Goal: Task Accomplishment & Management: Complete application form

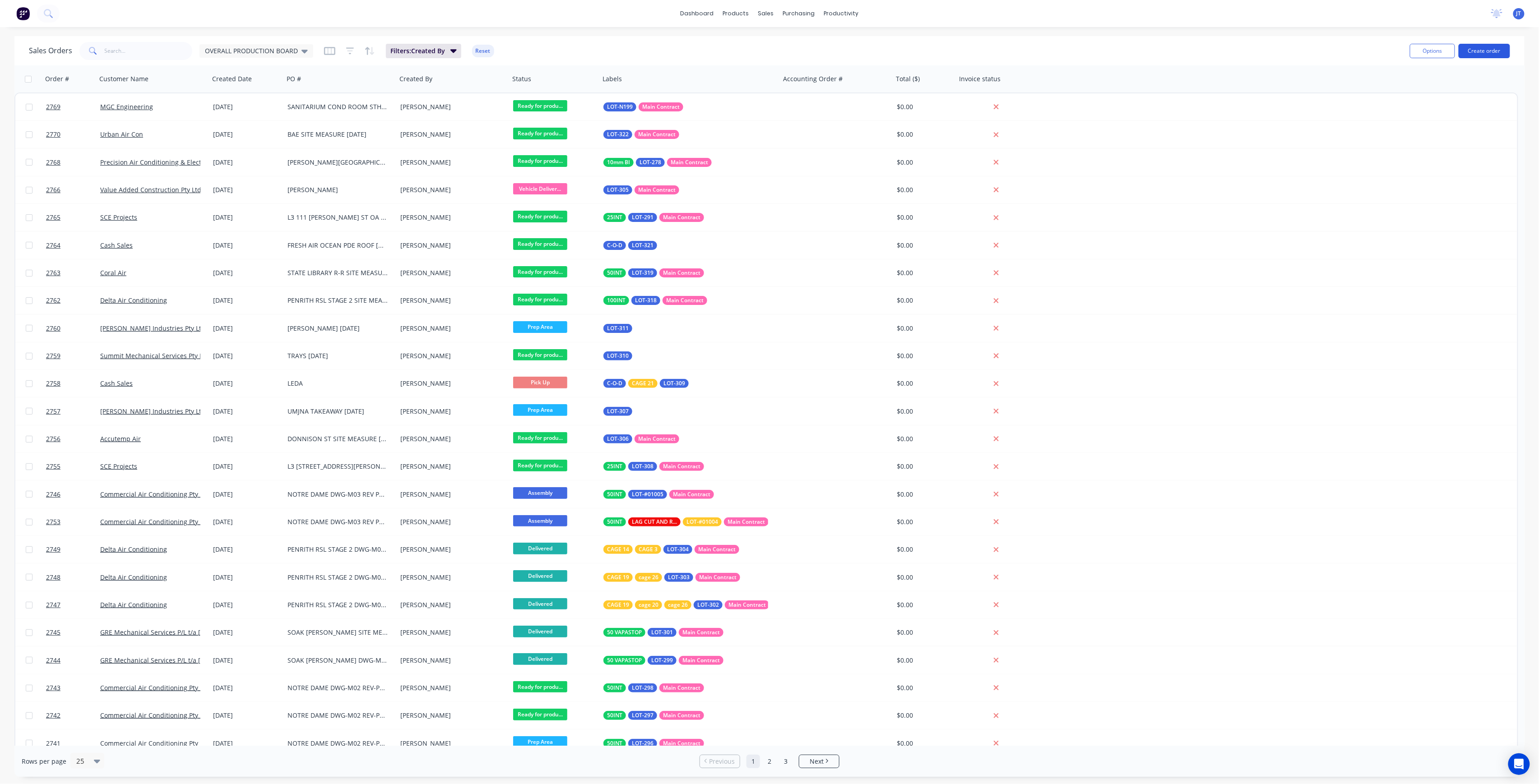
click at [1489, 45] on button "Create order" at bounding box center [1485, 51] width 51 height 14
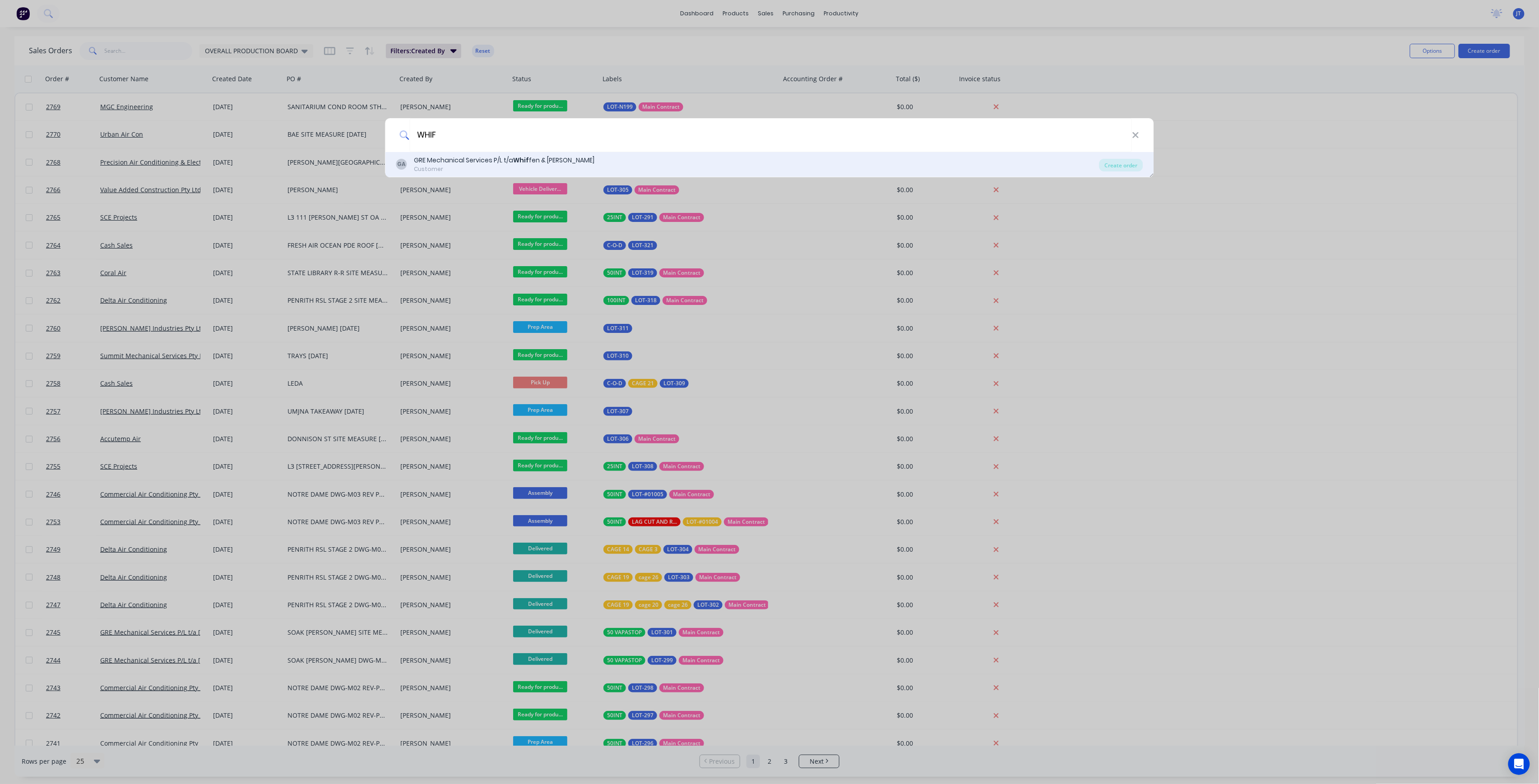
type input "WHIF"
click at [1059, 163] on div "GA GRE Mechanical Services P/L t/a Whif fen & [PERSON_NAME] Customer" at bounding box center [747, 164] width 703 height 17
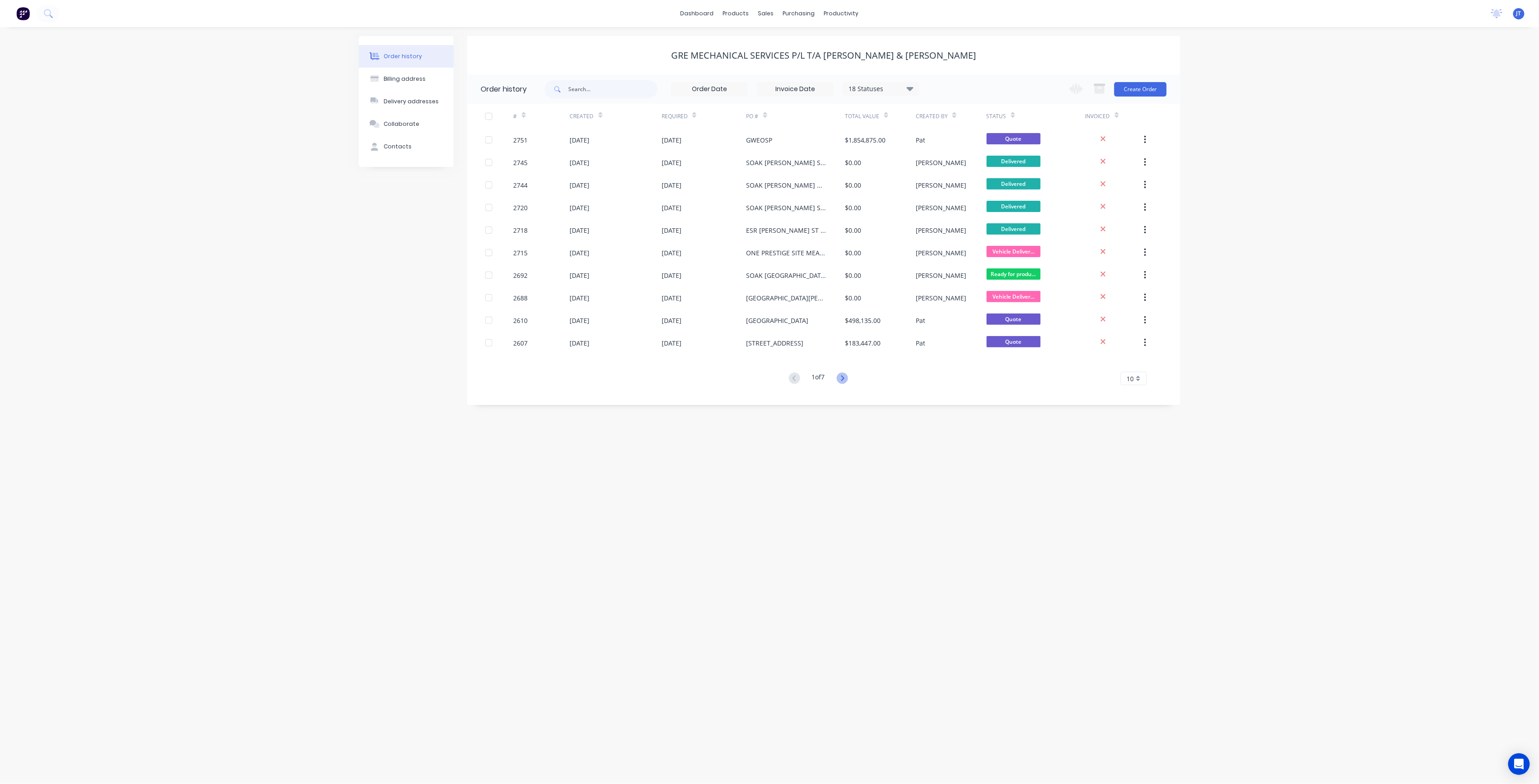
click at [842, 377] on icon at bounding box center [842, 378] width 11 height 11
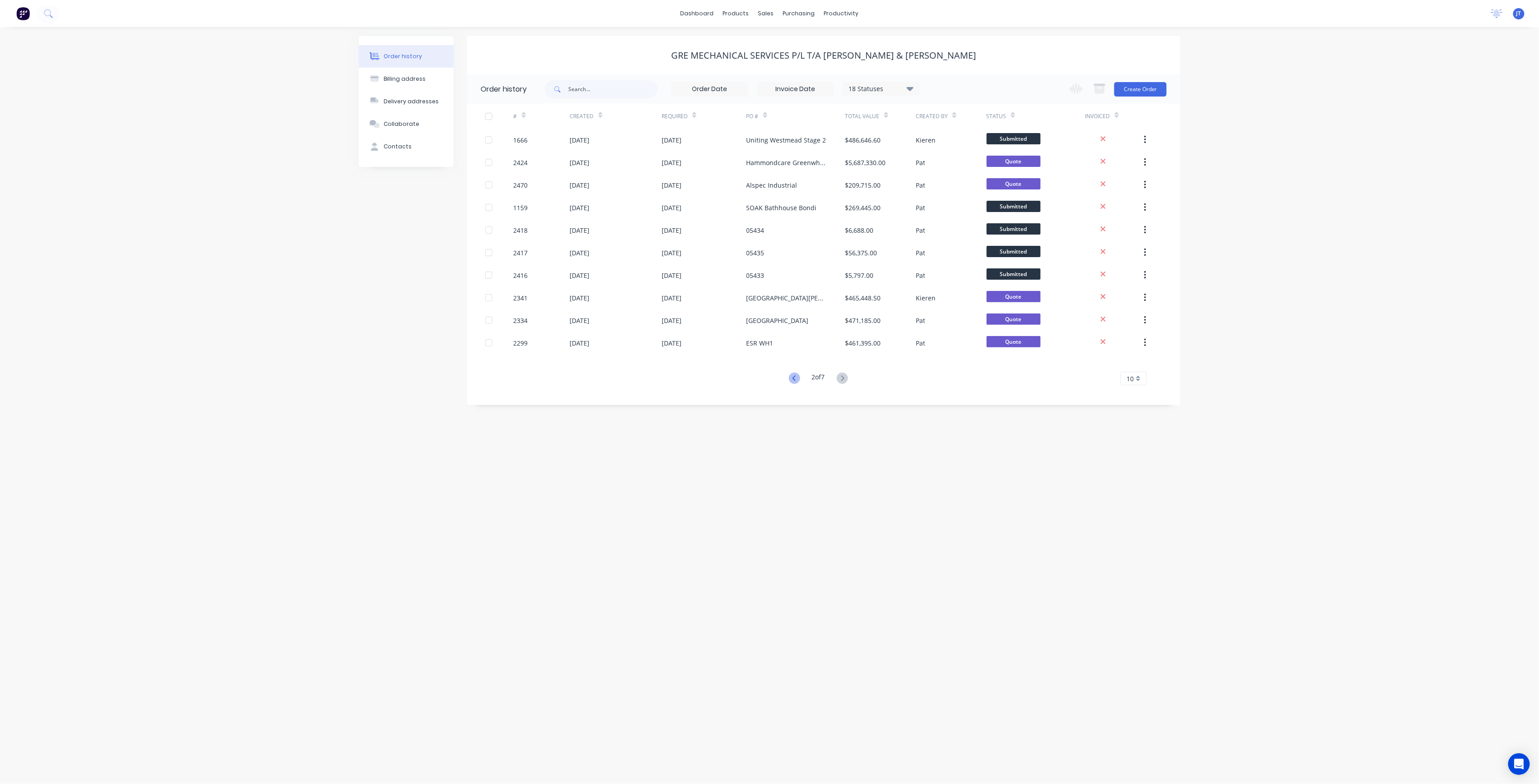
click at [791, 374] on icon at bounding box center [794, 378] width 11 height 11
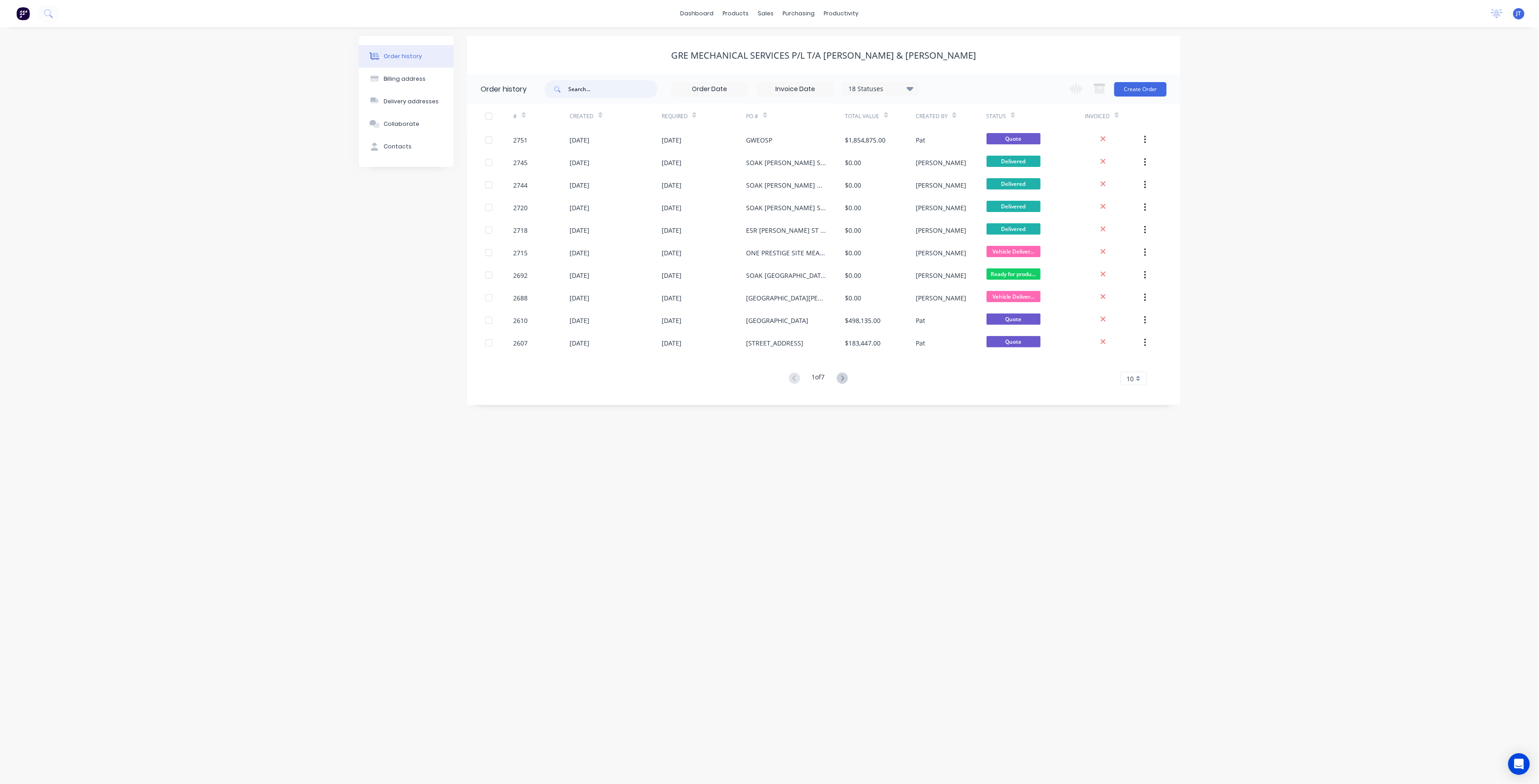
click at [593, 93] on input "text" at bounding box center [613, 89] width 90 height 18
type input "1666"
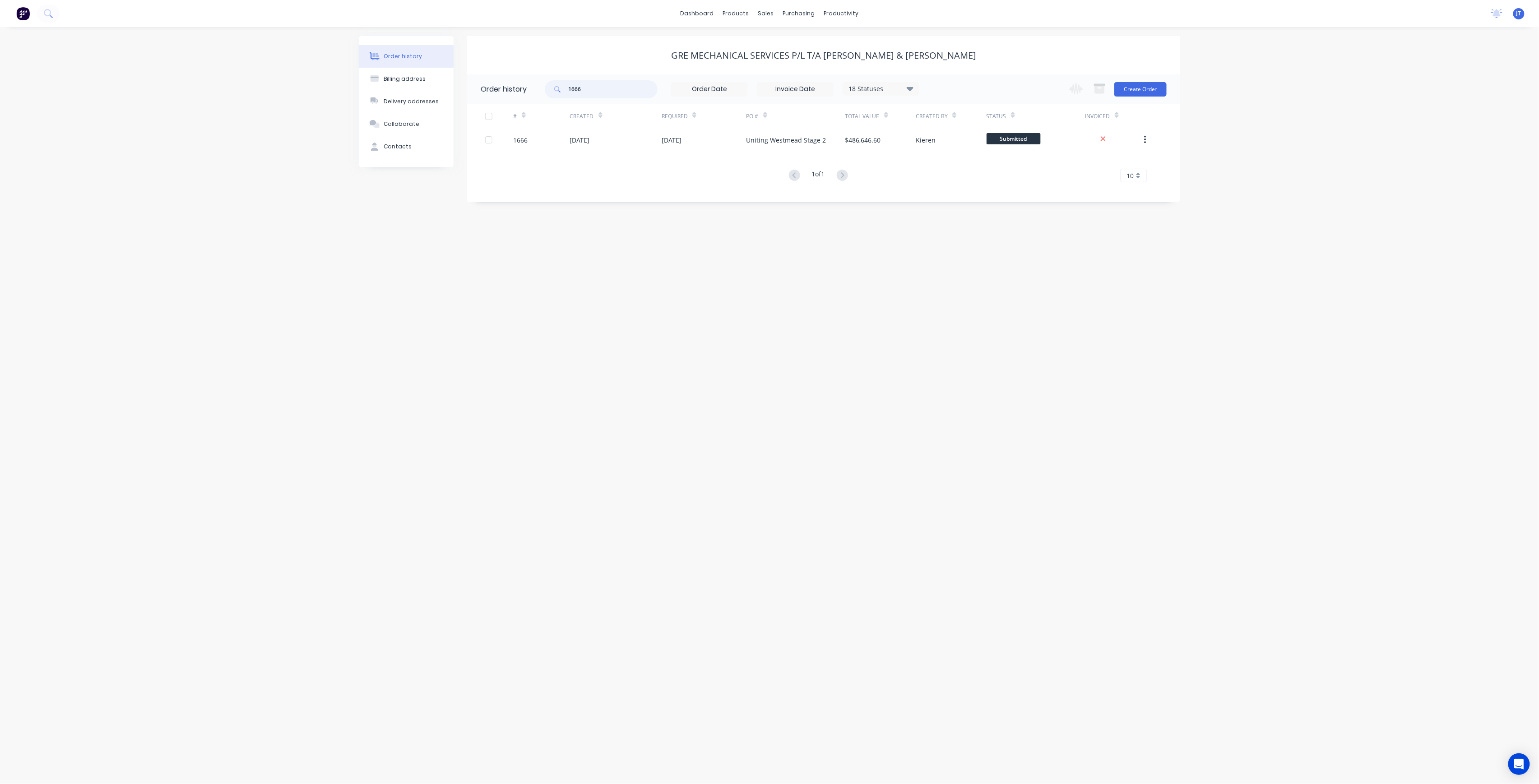
click at [608, 84] on input "1666" at bounding box center [613, 89] width 90 height 18
type input "1"
click at [1139, 82] on button "Create Order" at bounding box center [1141, 89] width 53 height 14
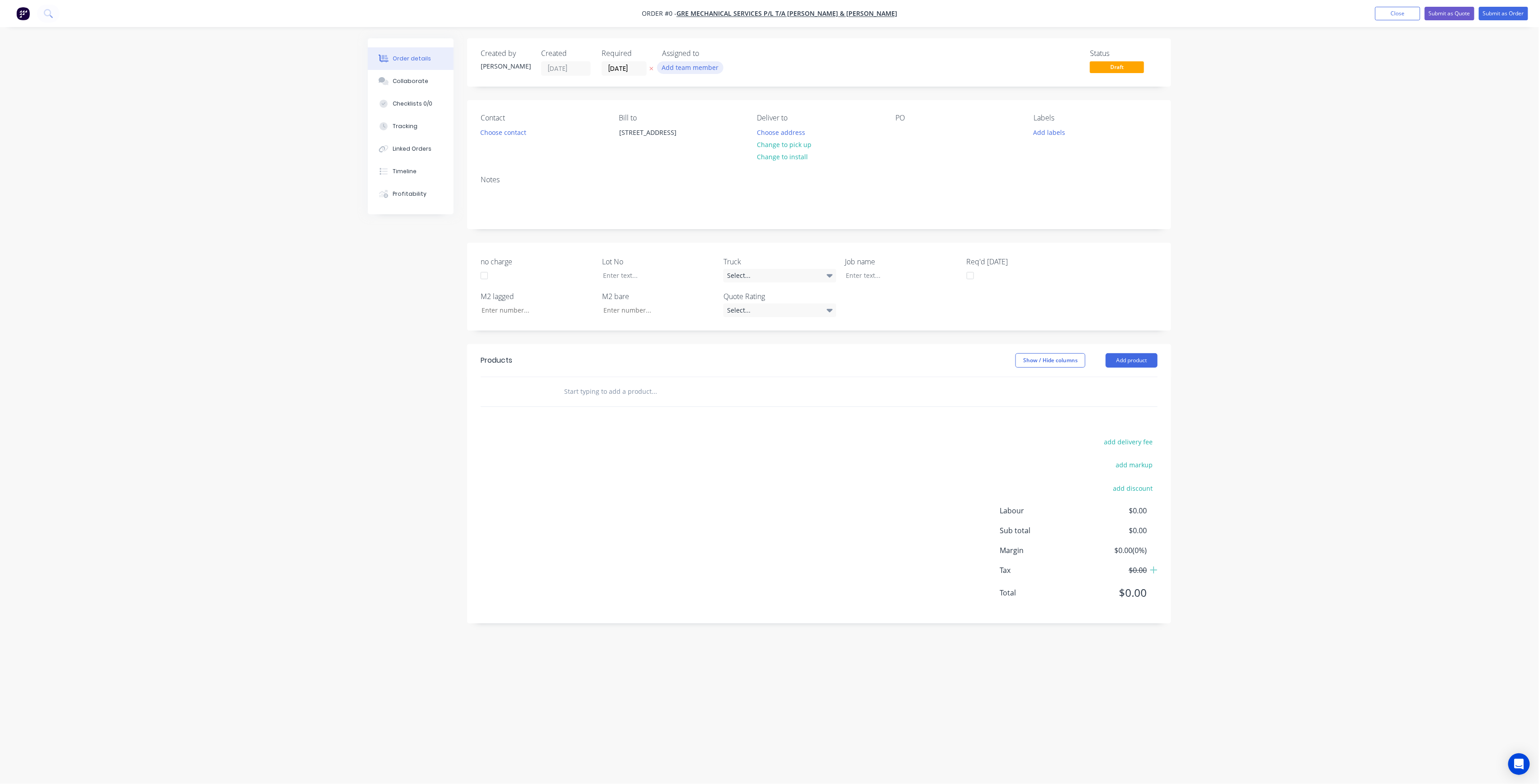
click at [699, 72] on button "Add team member" at bounding box center [690, 67] width 66 height 12
click at [712, 113] on div "[PERSON_NAME] (You)" at bounding box center [735, 118] width 90 height 10
click at [734, 177] on div "[PERSON_NAME]" at bounding box center [735, 181] width 90 height 10
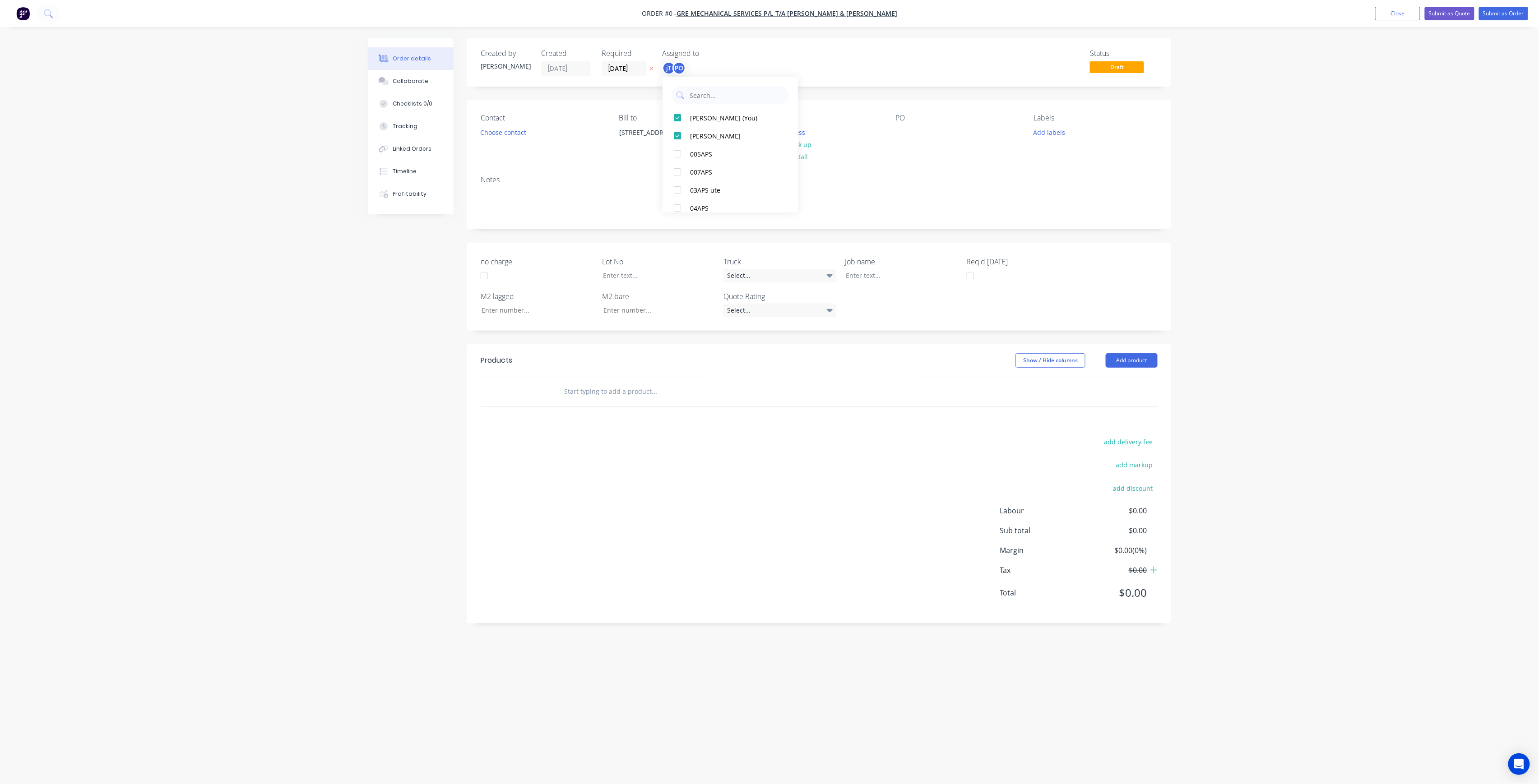
click at [878, 66] on div "Order details Collaborate Checklists 0/0 Tracking Linked Orders Timeline Profit…" at bounding box center [770, 374] width 821 height 673
click at [781, 131] on button "Choose address" at bounding box center [781, 132] width 58 height 12
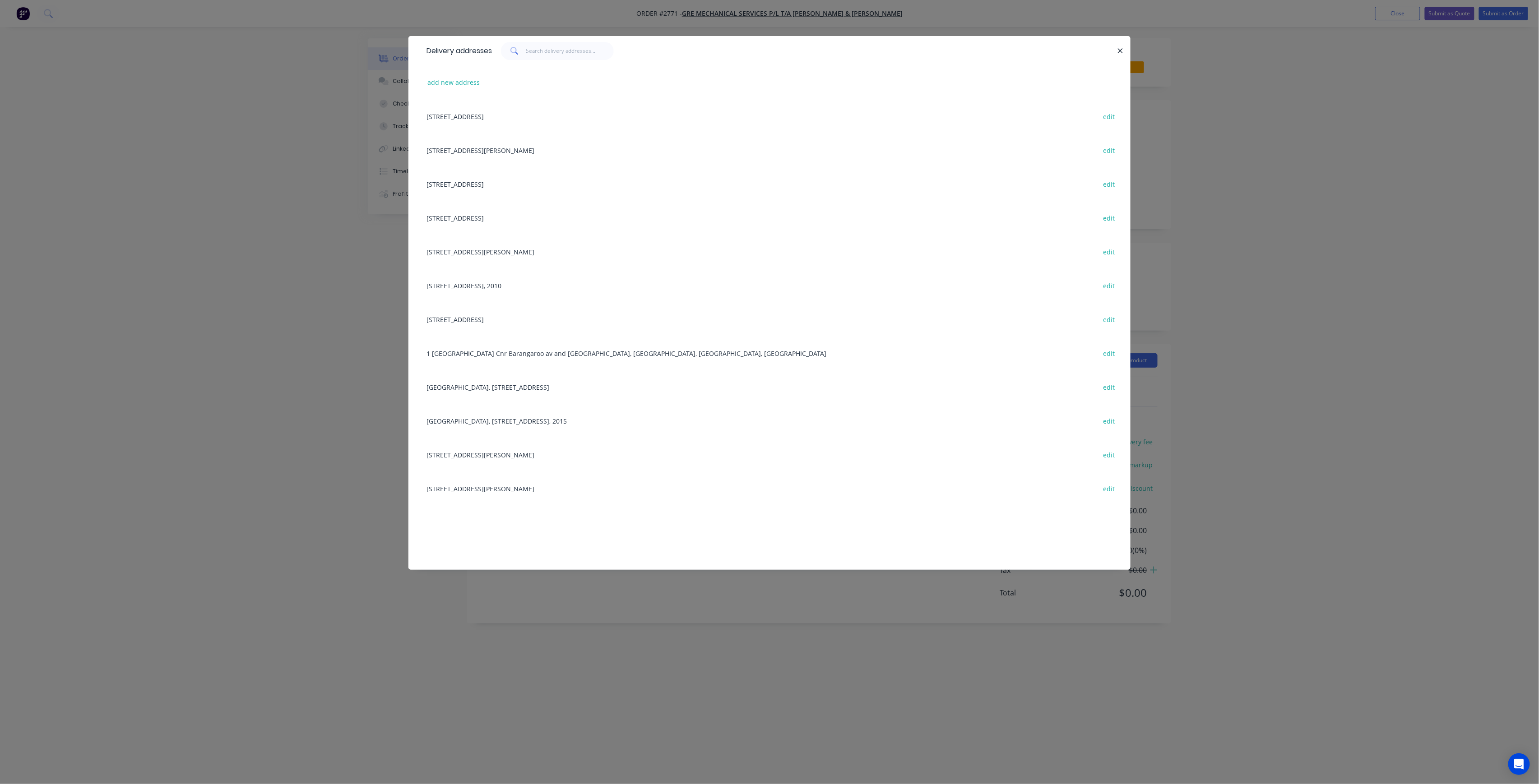
click at [225, 114] on div "Delivery addresses add new address [STREET_ADDRESS] edit [STREET_ADDRESS][PERSO…" at bounding box center [770, 392] width 1539 height 784
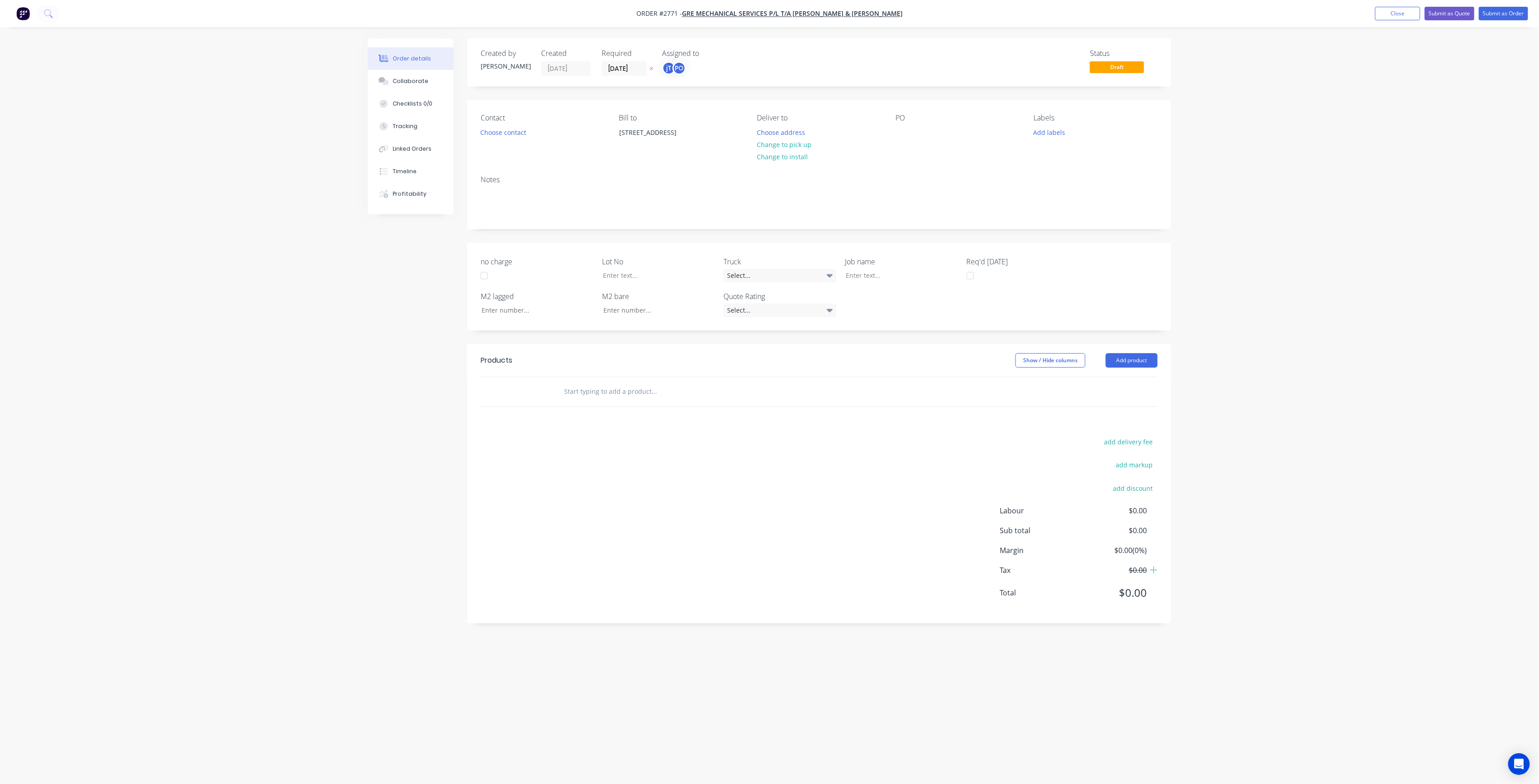
click at [894, 128] on div "Contact Choose contact [PERSON_NAME] to [STREET_ADDRESS] Deliver to Choose addr…" at bounding box center [819, 134] width 704 height 68
click at [906, 134] on div at bounding box center [903, 133] width 14 height 13
click at [493, 134] on button "Choose contact" at bounding box center [503, 132] width 56 height 12
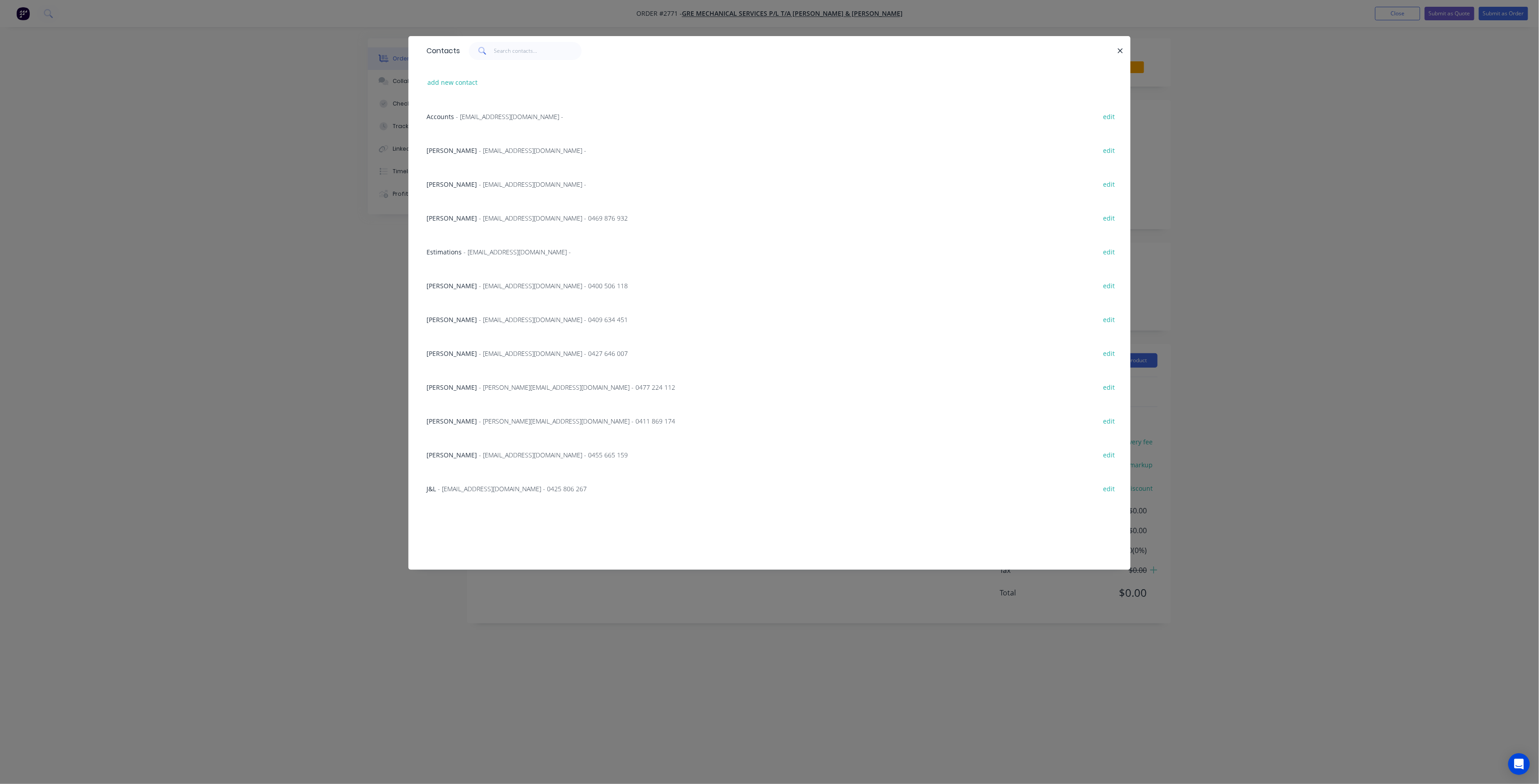
click at [486, 287] on span "- [EMAIL_ADDRESS][DOMAIN_NAME] - 0400 506 118" at bounding box center [553, 285] width 149 height 8
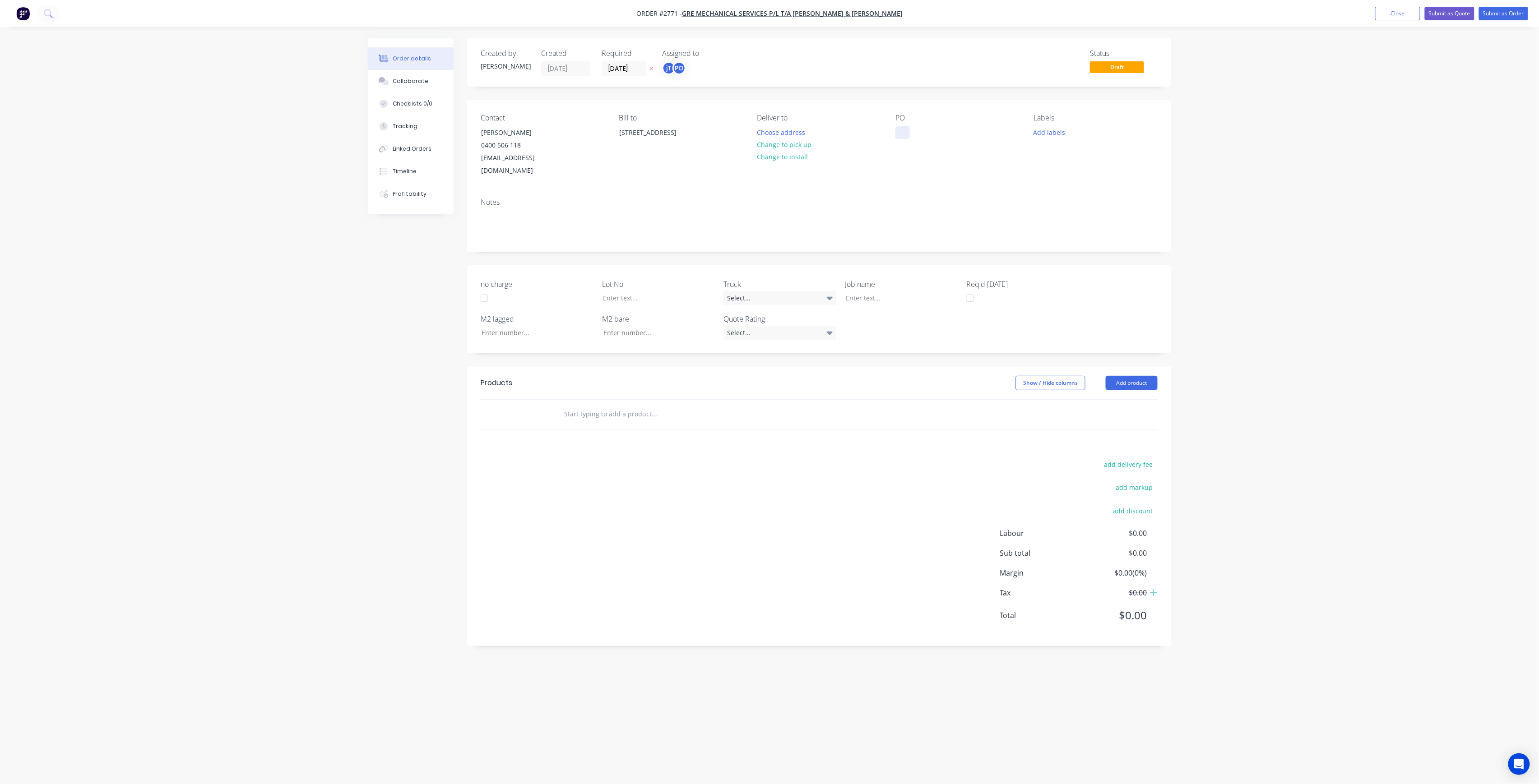
drag, startPoint x: 888, startPoint y: 139, endPoint x: 900, endPoint y: 132, distance: 13.9
click at [890, 139] on div "Contact [PERSON_NAME] [PHONE_NUMBER] [EMAIL_ADDRESS][DOMAIN_NAME] Bill to [STRE…" at bounding box center [819, 146] width 704 height 91
click at [900, 130] on div at bounding box center [903, 133] width 14 height 13
click at [801, 136] on button "Choose address" at bounding box center [781, 132] width 58 height 12
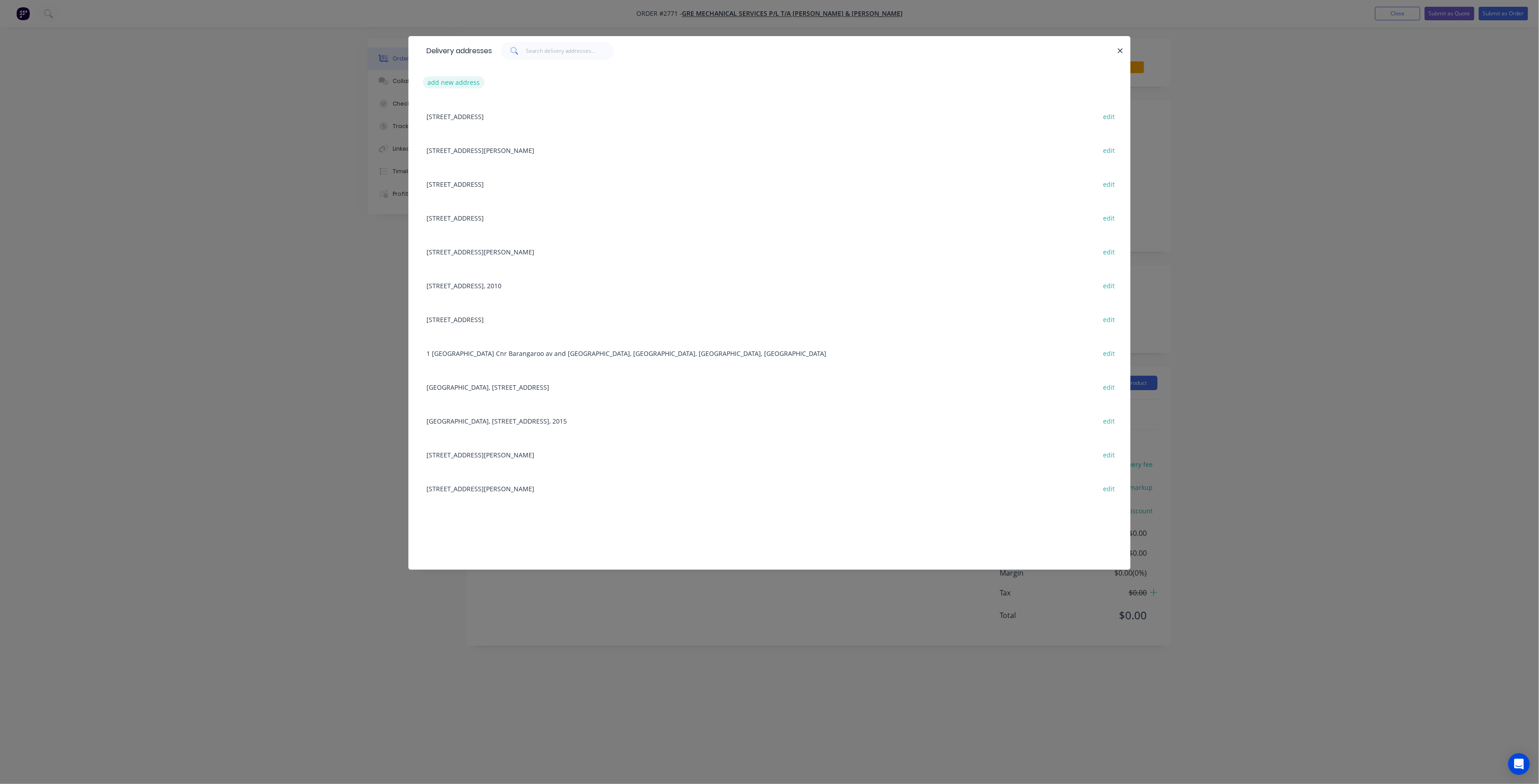
click at [468, 81] on button "add new address" at bounding box center [453, 82] width 62 height 12
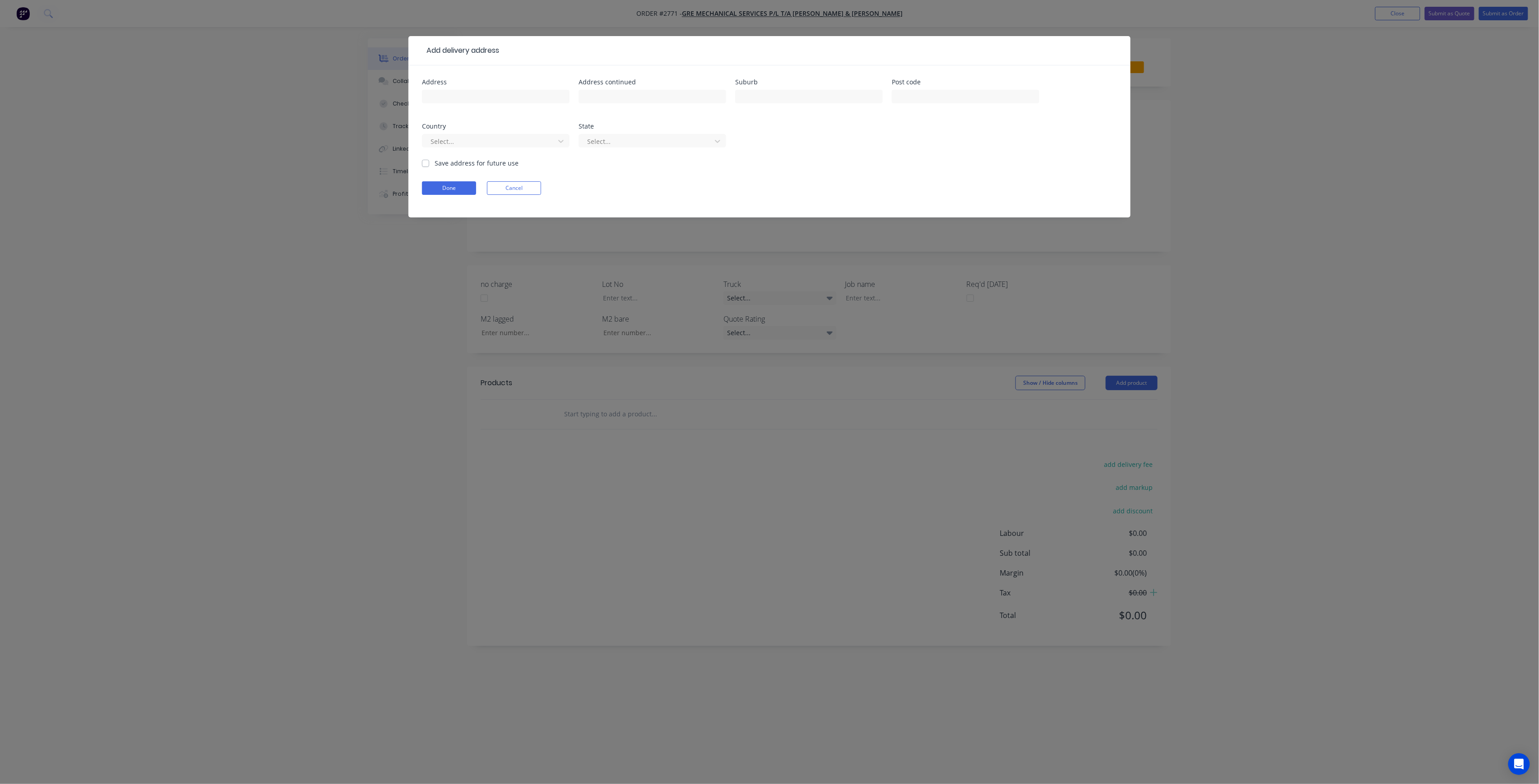
click at [521, 89] on div at bounding box center [495, 101] width 148 height 27
click at [521, 94] on input "text" at bounding box center [495, 96] width 148 height 14
paste input "[STREET_ADDRESS][PERSON_NAME]"
drag, startPoint x: 535, startPoint y: 96, endPoint x: 464, endPoint y: 99, distance: 71.1
click at [464, 99] on input "[STREET_ADDRESS][PERSON_NAME]" at bounding box center [495, 96] width 148 height 14
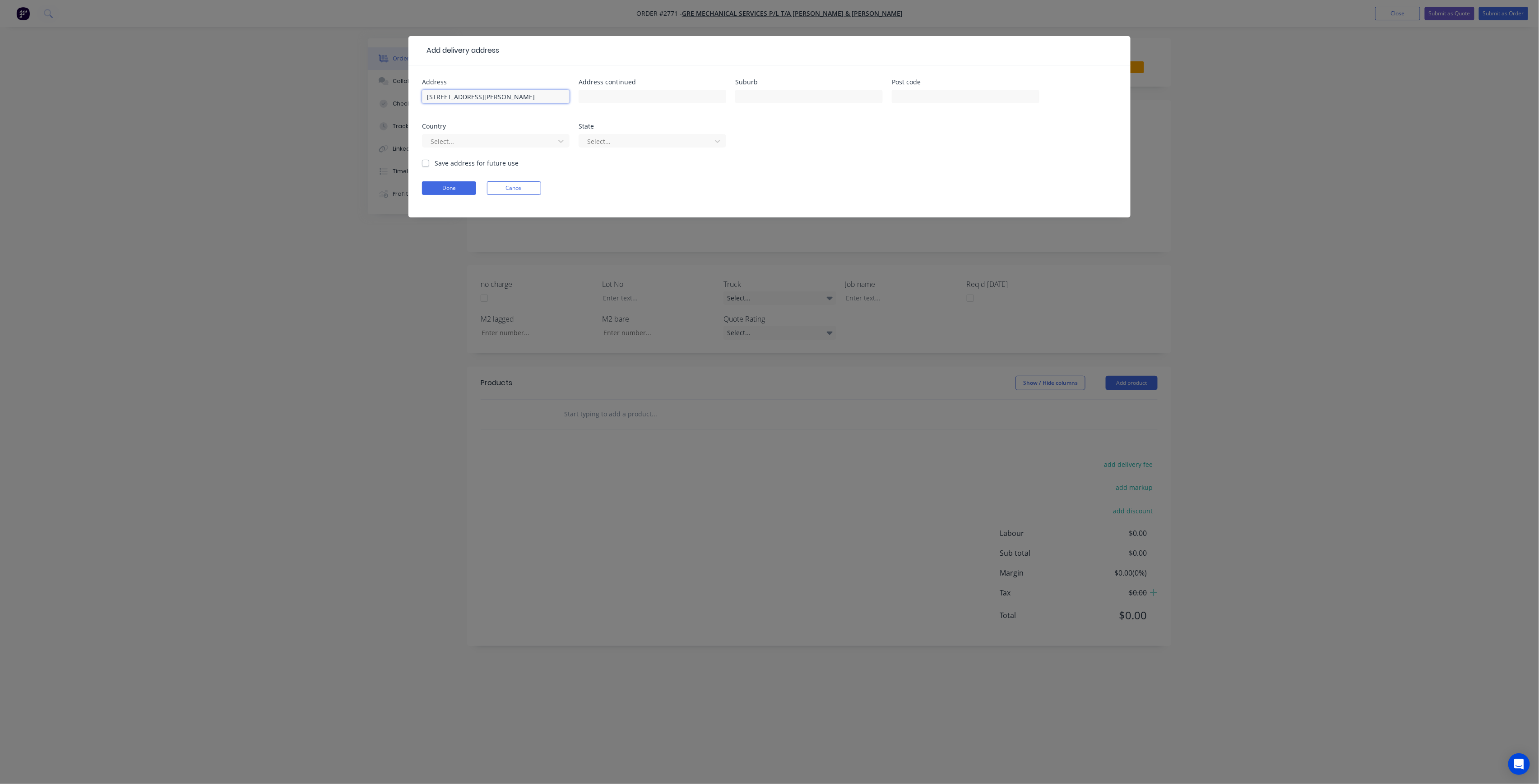
click at [528, 99] on input "[STREET_ADDRESS][PERSON_NAME]" at bounding box center [495, 96] width 148 height 14
drag, startPoint x: 461, startPoint y: 96, endPoint x: 475, endPoint y: 99, distance: 14.3
click at [463, 97] on input "[STREET_ADDRESS][PERSON_NAME]" at bounding box center [495, 96] width 148 height 14
click at [532, 95] on input "[STREET_ADDRESS][PERSON_NAME]" at bounding box center [495, 96] width 148 height 14
drag, startPoint x: 495, startPoint y: 93, endPoint x: 467, endPoint y: 97, distance: 28.3
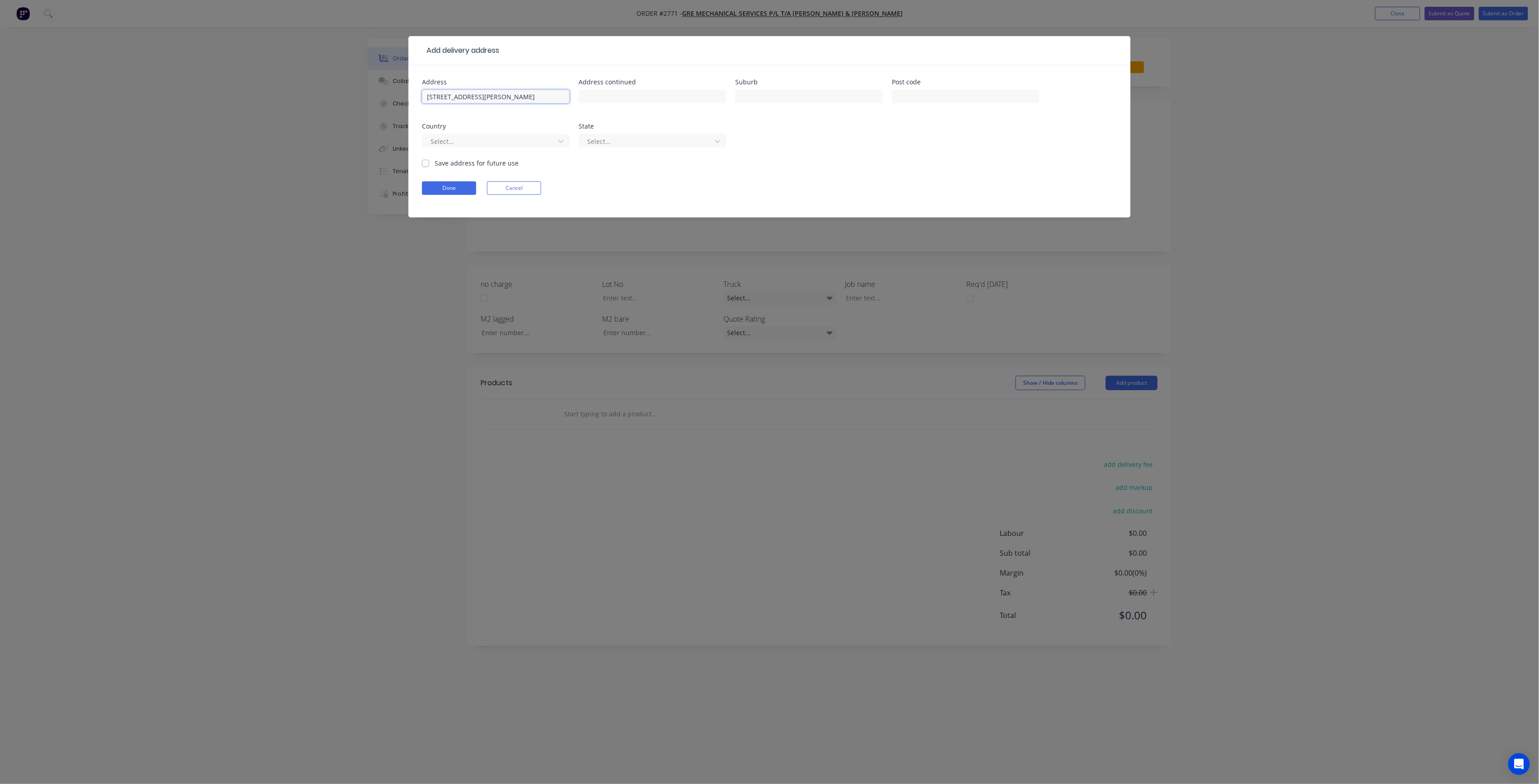
click at [467, 97] on input "[STREET_ADDRESS][PERSON_NAME]" at bounding box center [495, 96] width 148 height 14
click at [497, 97] on input "[STREET_ADDRESS][PERSON_NAME]" at bounding box center [495, 96] width 148 height 14
type input "[STREET_ADDRESS][PERSON_NAME]"
click at [744, 97] on input "text" at bounding box center [809, 96] width 148 height 14
type input "w"
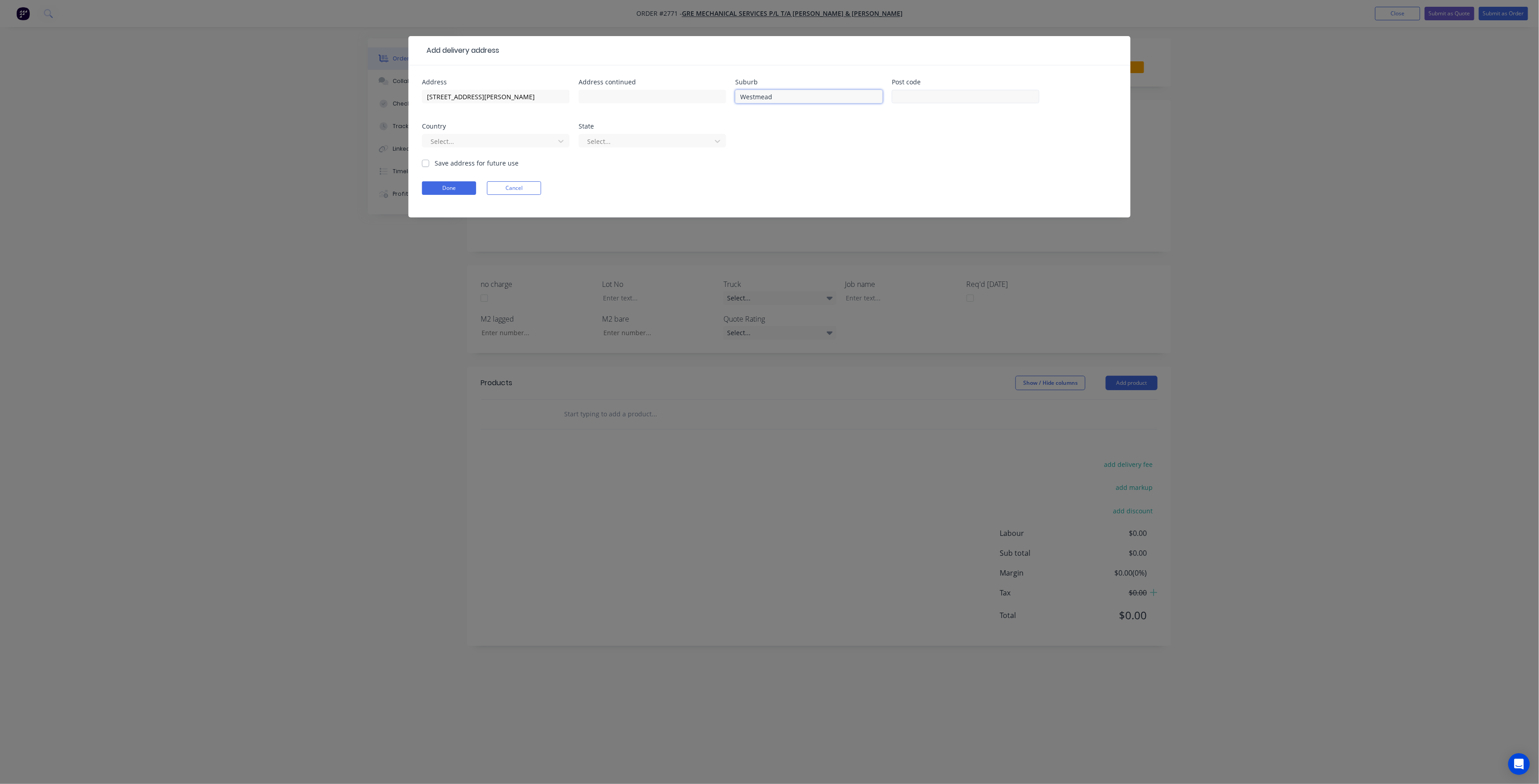
type input "Westmead"
click at [909, 99] on input "text" at bounding box center [965, 96] width 148 height 14
type input "2145"
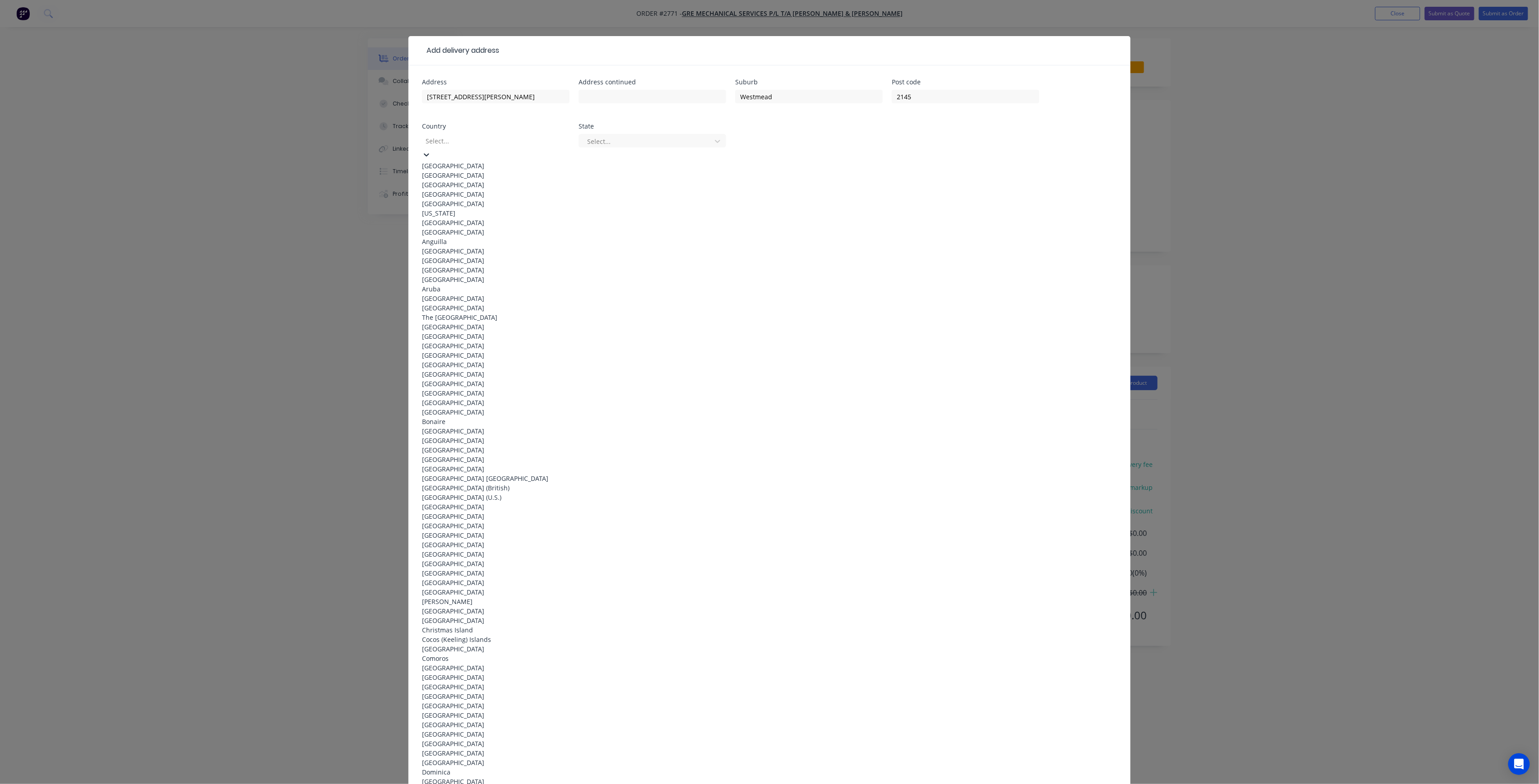
click at [502, 146] on div at bounding box center [490, 141] width 130 height 11
click at [479, 161] on div "[GEOGRAPHIC_DATA]" at bounding box center [495, 166] width 148 height 10
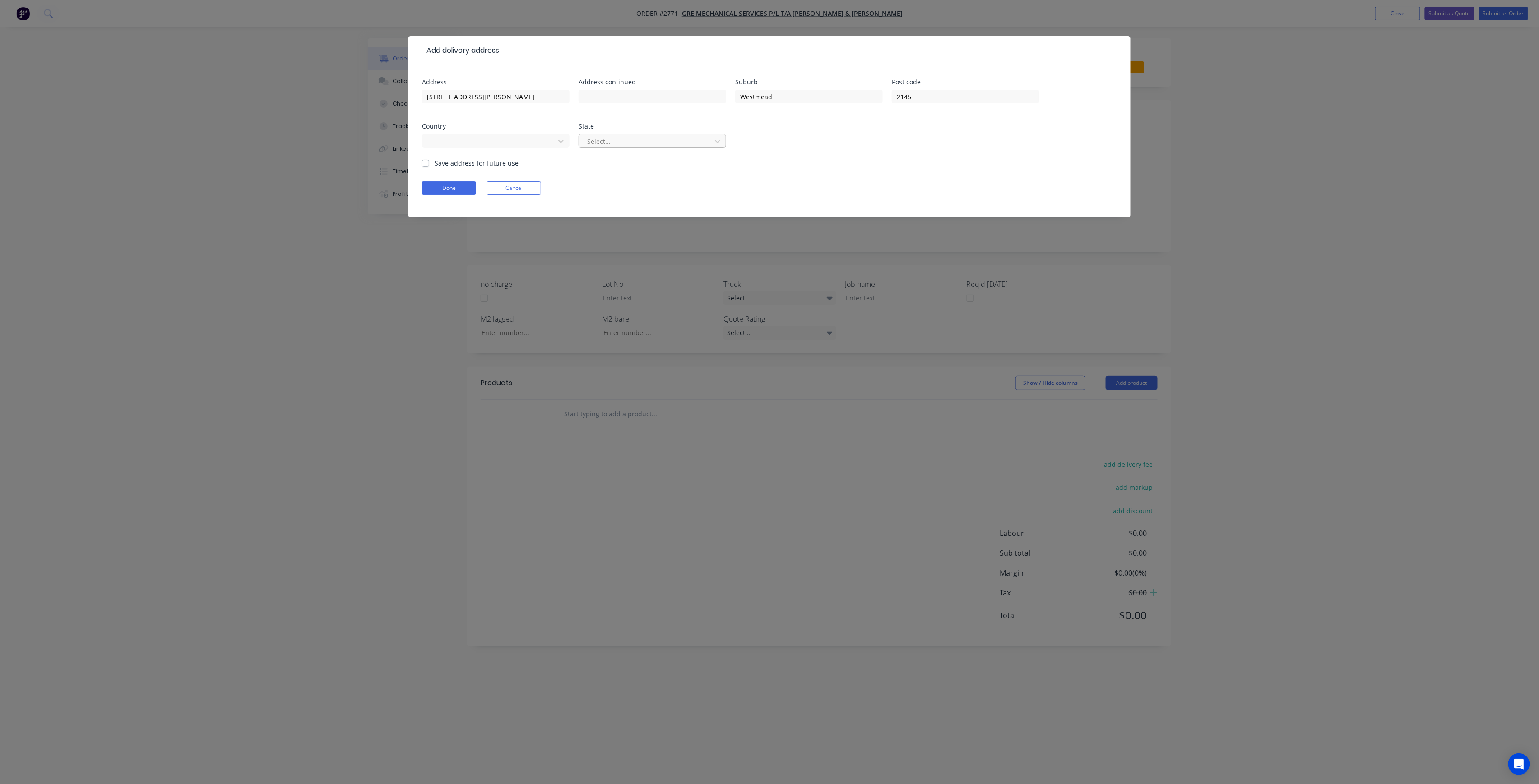
click at [594, 134] on div "Select..." at bounding box center [646, 141] width 126 height 14
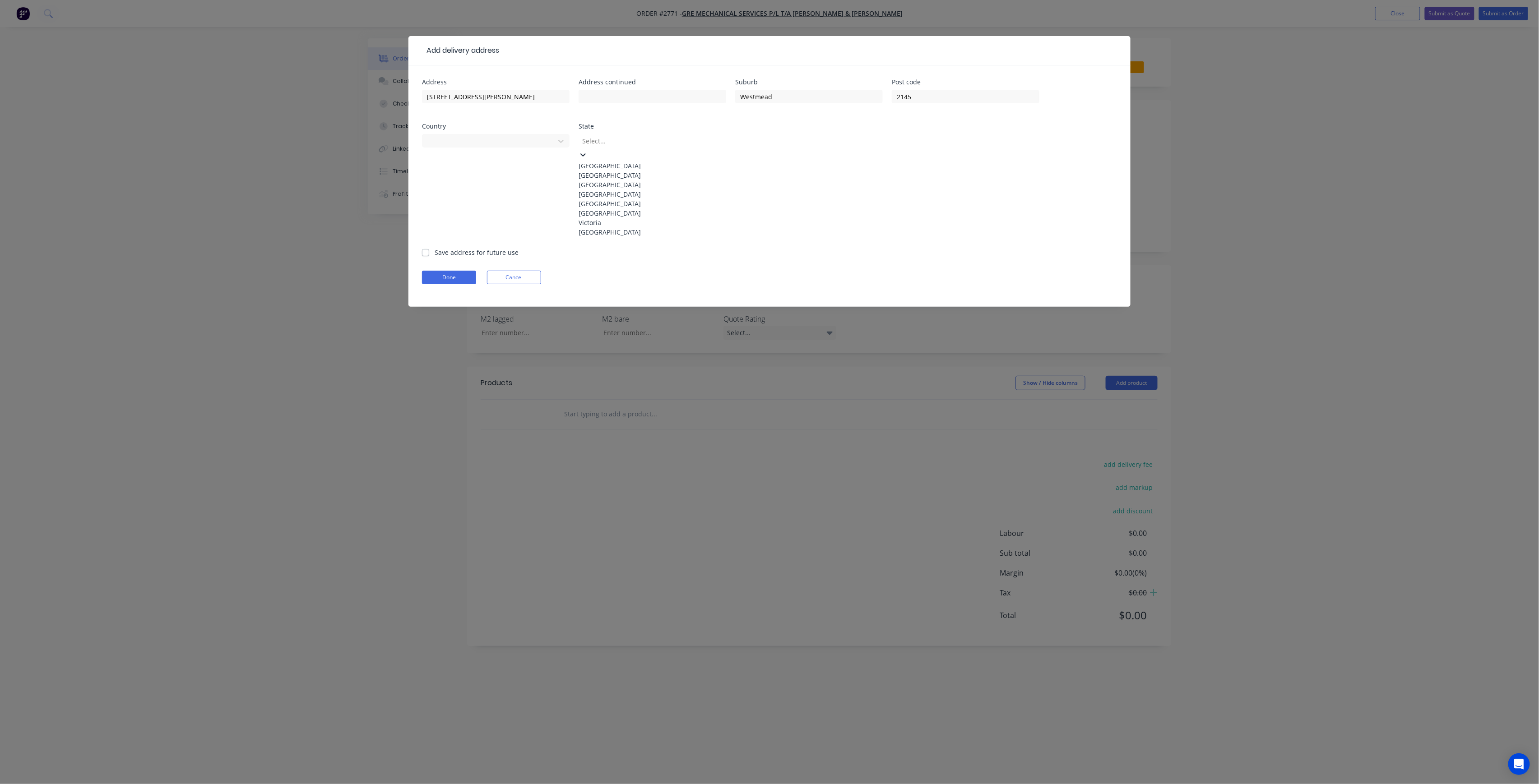
click at [613, 177] on div "[GEOGRAPHIC_DATA]" at bounding box center [652, 176] width 148 height 10
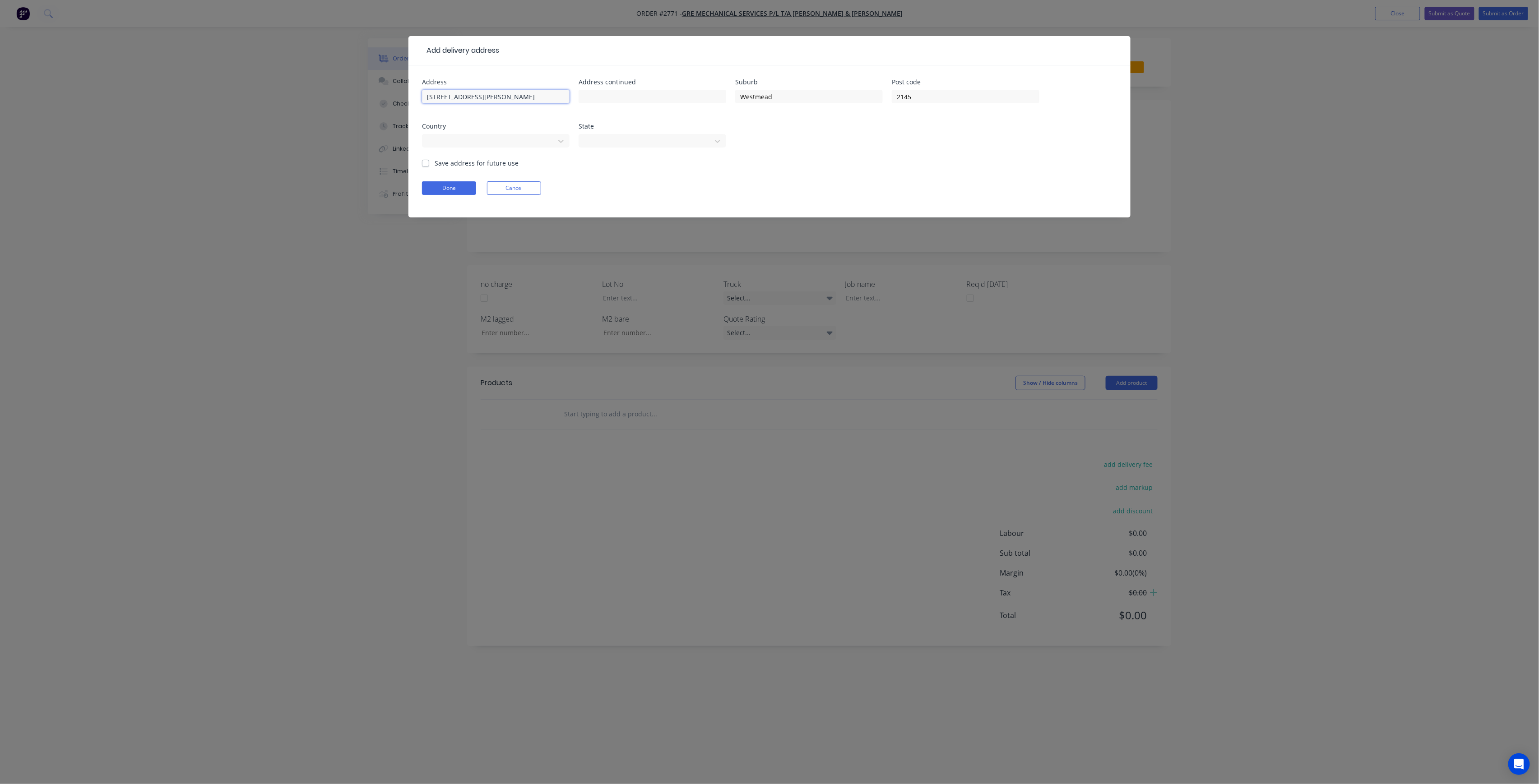
drag, startPoint x: 533, startPoint y: 97, endPoint x: 468, endPoint y: 99, distance: 65.0
click at [468, 99] on input "[STREET_ADDRESS][PERSON_NAME]" at bounding box center [495, 96] width 148 height 14
type input "[STREET_ADDRESS][PERSON_NAME]"
click at [481, 163] on label "Save address for future use" at bounding box center [476, 163] width 84 height 10
click at [429, 163] on input "Save address for future use" at bounding box center [425, 162] width 7 height 8
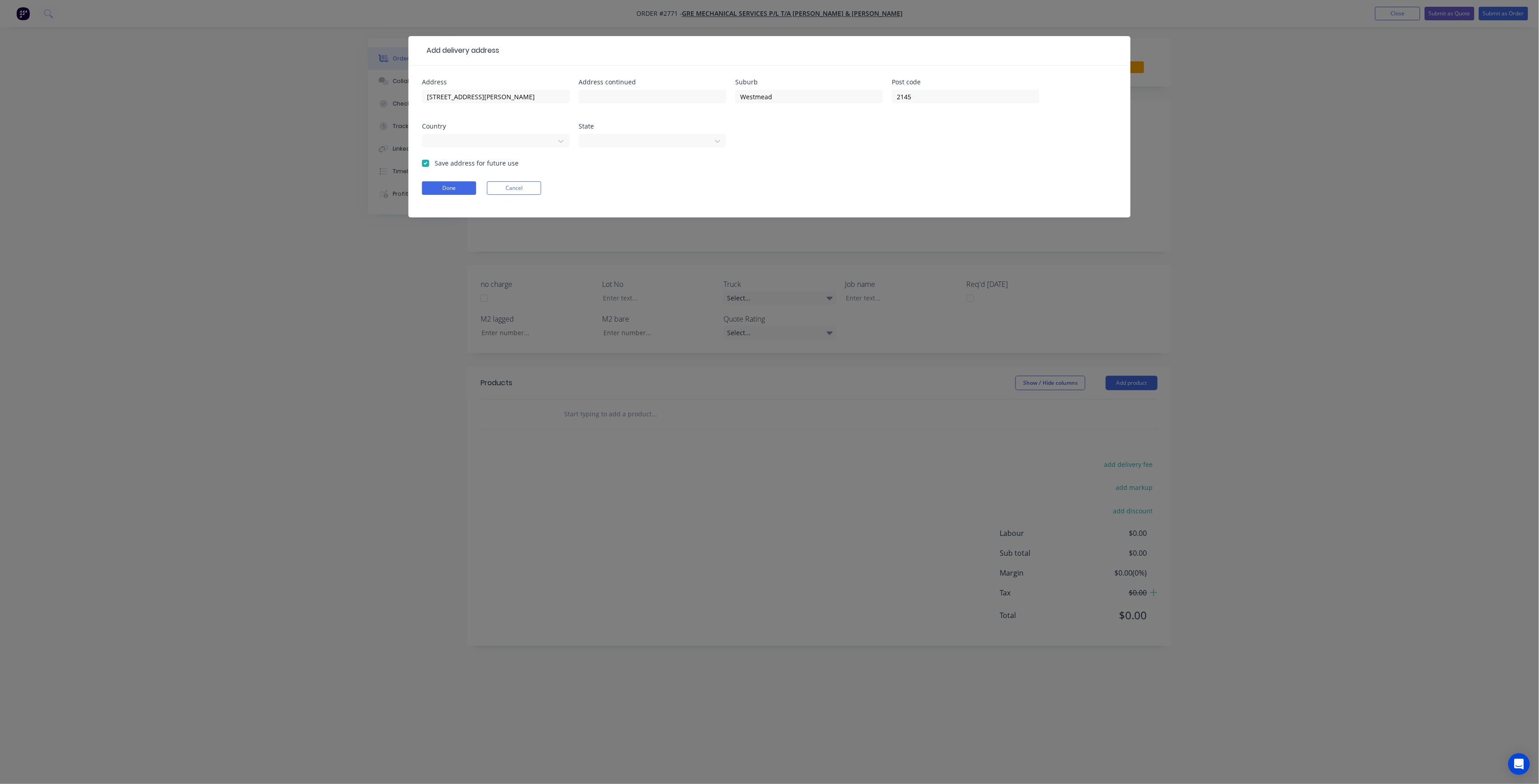
checkbox input "true"
click at [461, 187] on button "Done" at bounding box center [449, 188] width 54 height 14
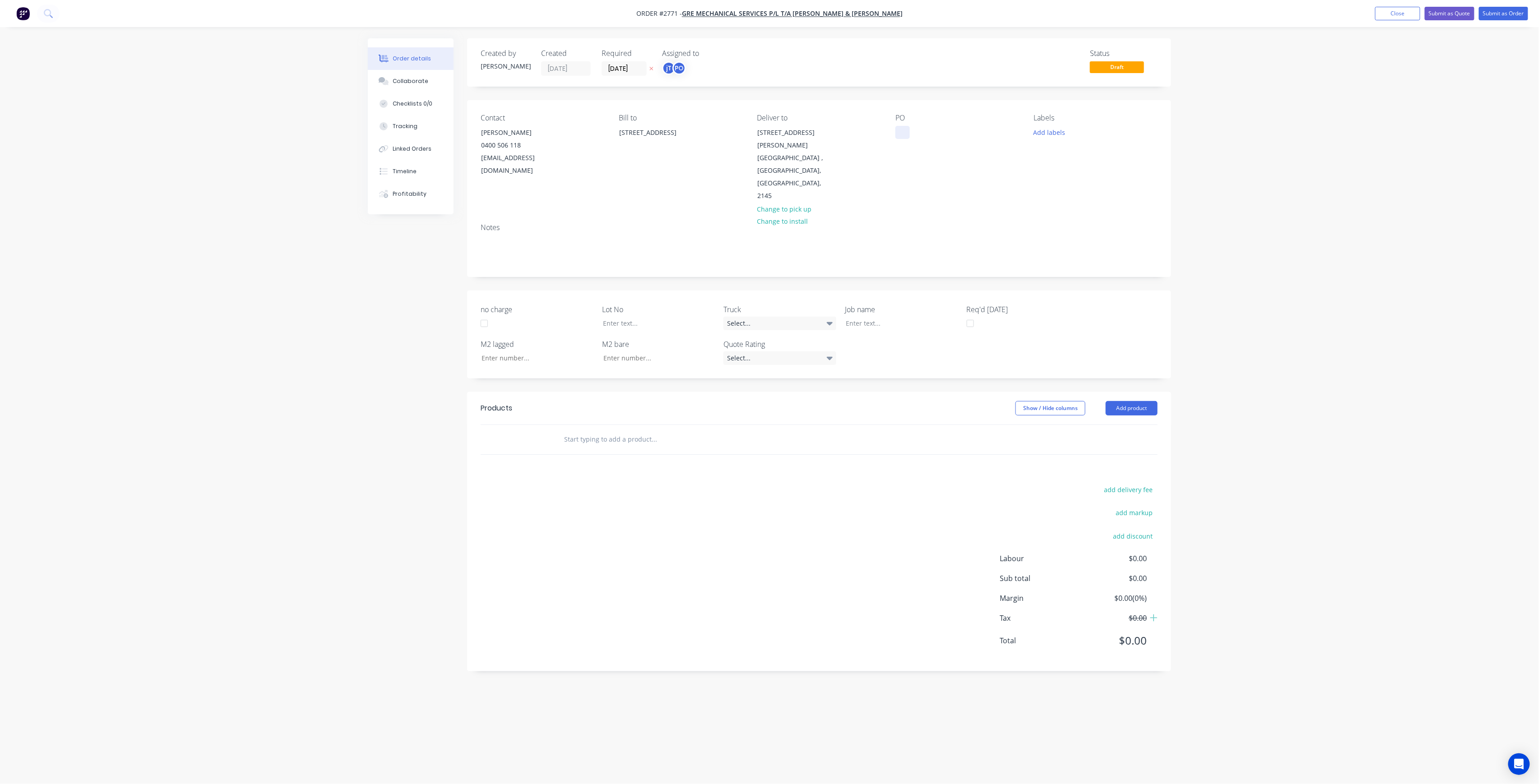
drag, startPoint x: 903, startPoint y: 134, endPoint x: 909, endPoint y: 137, distance: 6.7
click at [903, 134] on div at bounding box center [903, 133] width 14 height 13
click at [1056, 127] on button "Add labels" at bounding box center [1049, 132] width 41 height 12
drag, startPoint x: 934, startPoint y: 152, endPoint x: 876, endPoint y: 119, distance: 66.7
click at [876, 119] on div "Contact [PERSON_NAME] [PHONE_NUMBER] [EMAIL_ADDRESS][DOMAIN_NAME] Bill to [STRE…" at bounding box center [819, 158] width 704 height 116
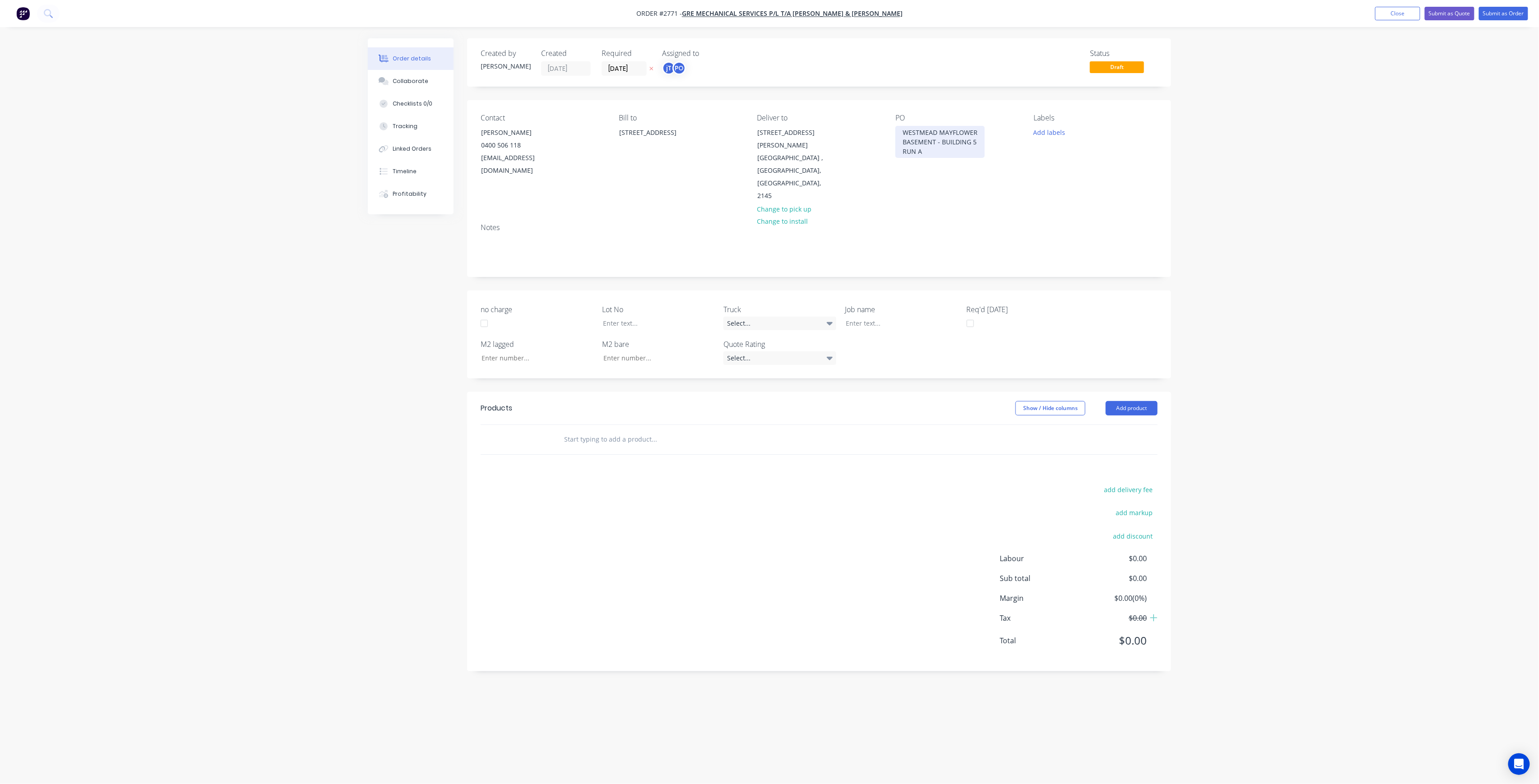
copy div "WESTMEAD MAYFLOWER BASEMENT - BUILDING 5 RUN A"
click at [902, 316] on div at bounding box center [895, 323] width 113 height 13
paste div
drag, startPoint x: 883, startPoint y: 293, endPoint x: 896, endPoint y: 296, distance: 13.3
click at [883, 316] on div "WESTMEAD MAYFLOWERBASEMENT - BUILDING 5RUN A" at bounding box center [895, 333] width 113 height 32
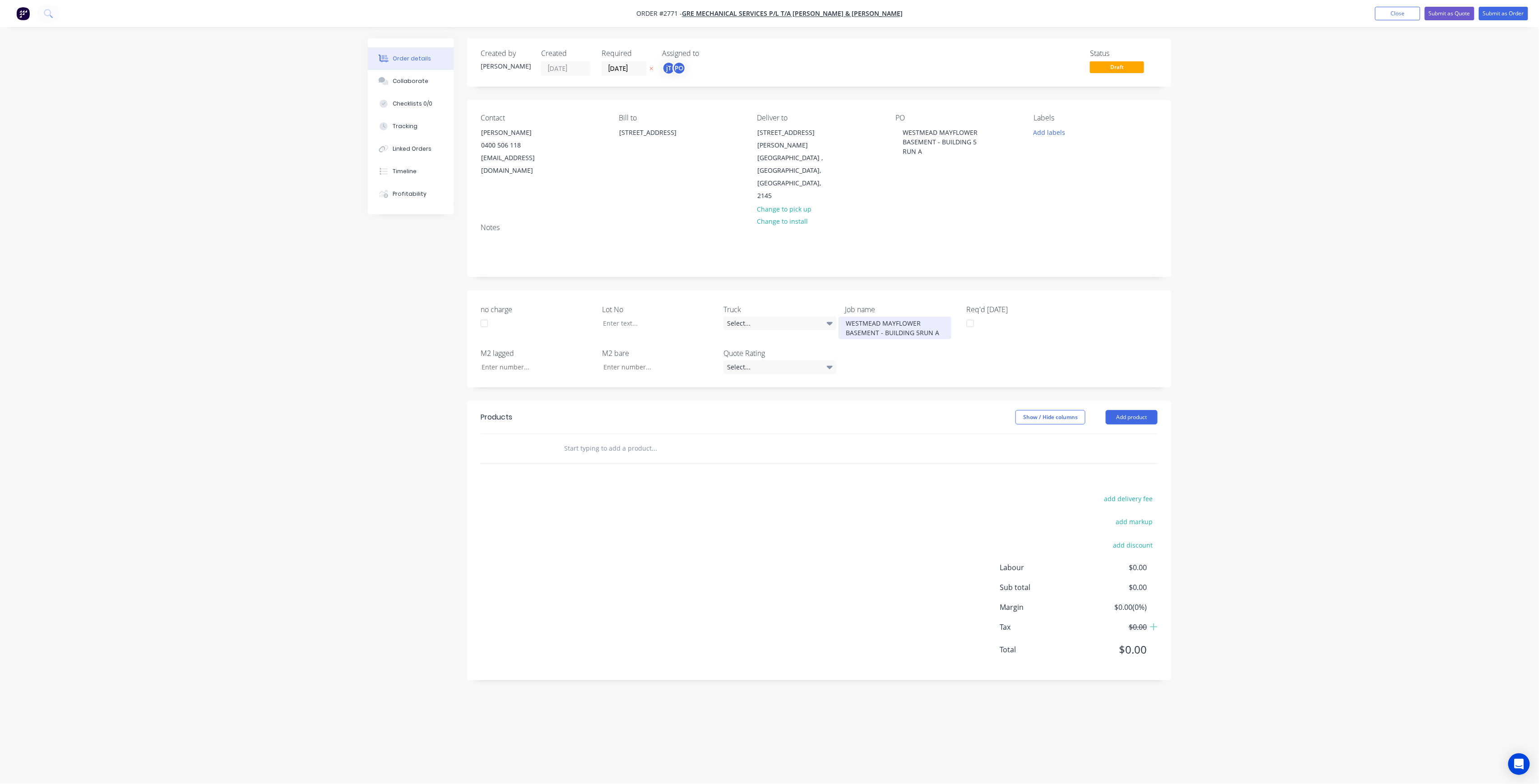
click at [918, 316] on div "WESTMEAD MAYFLOWER BASEMENT - BUILDING 5RUN A" at bounding box center [895, 328] width 113 height 23
drag, startPoint x: 977, startPoint y: 143, endPoint x: 982, endPoint y: 144, distance: 5.1
click at [977, 143] on div "WESTMEAD MAYFLOWER BASEMENT - BUILDING 5 RUN A" at bounding box center [940, 142] width 90 height 32
click at [916, 316] on div "WESTMEAD MAYFLOWER BASEMENT - BUILDING 5 RUN A" at bounding box center [895, 333] width 113 height 32
click at [651, 316] on div at bounding box center [652, 323] width 113 height 13
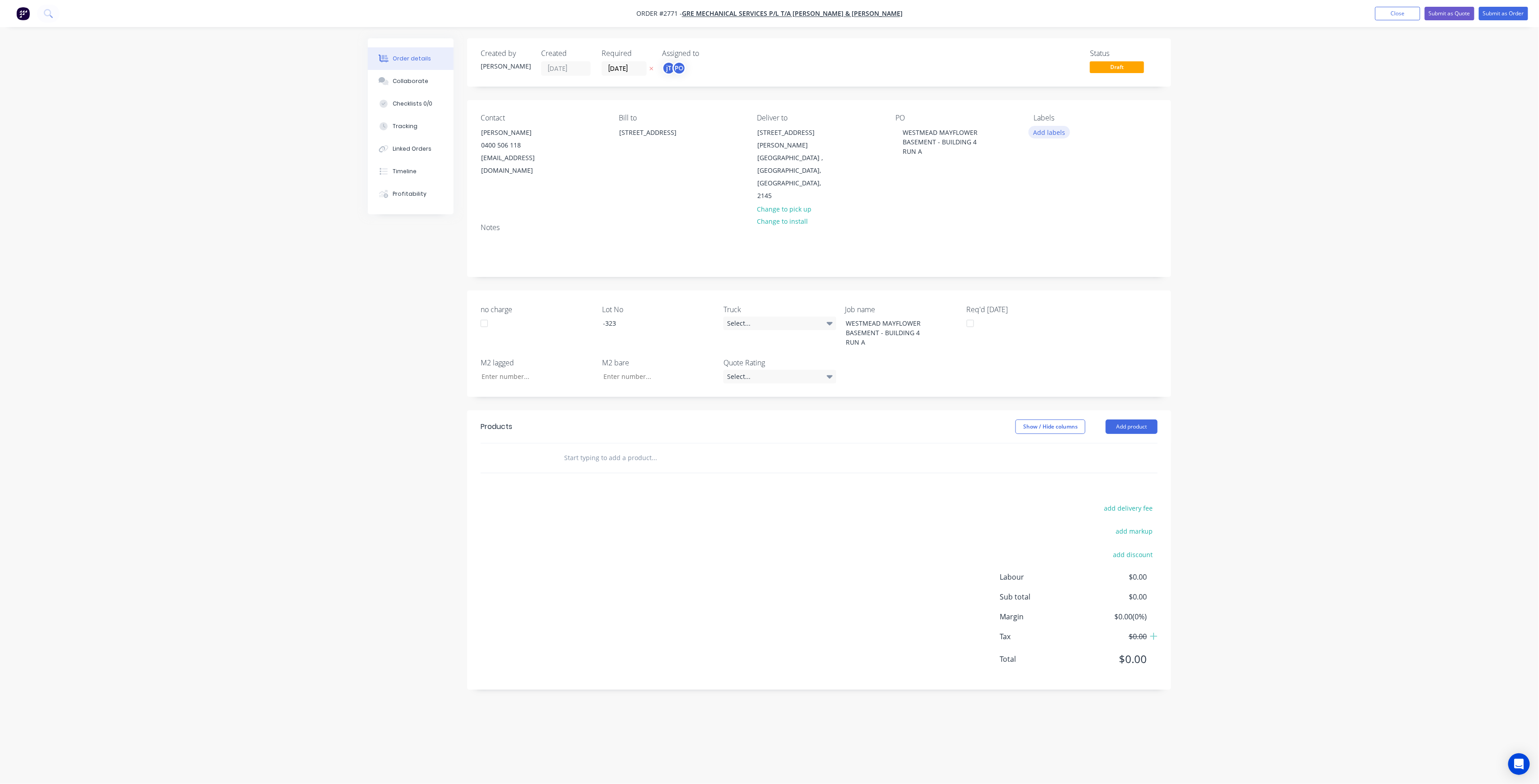
click at [1062, 129] on button "Add labels" at bounding box center [1049, 132] width 41 height 12
click at [1077, 185] on button "Create new label" at bounding box center [1102, 186] width 117 height 14
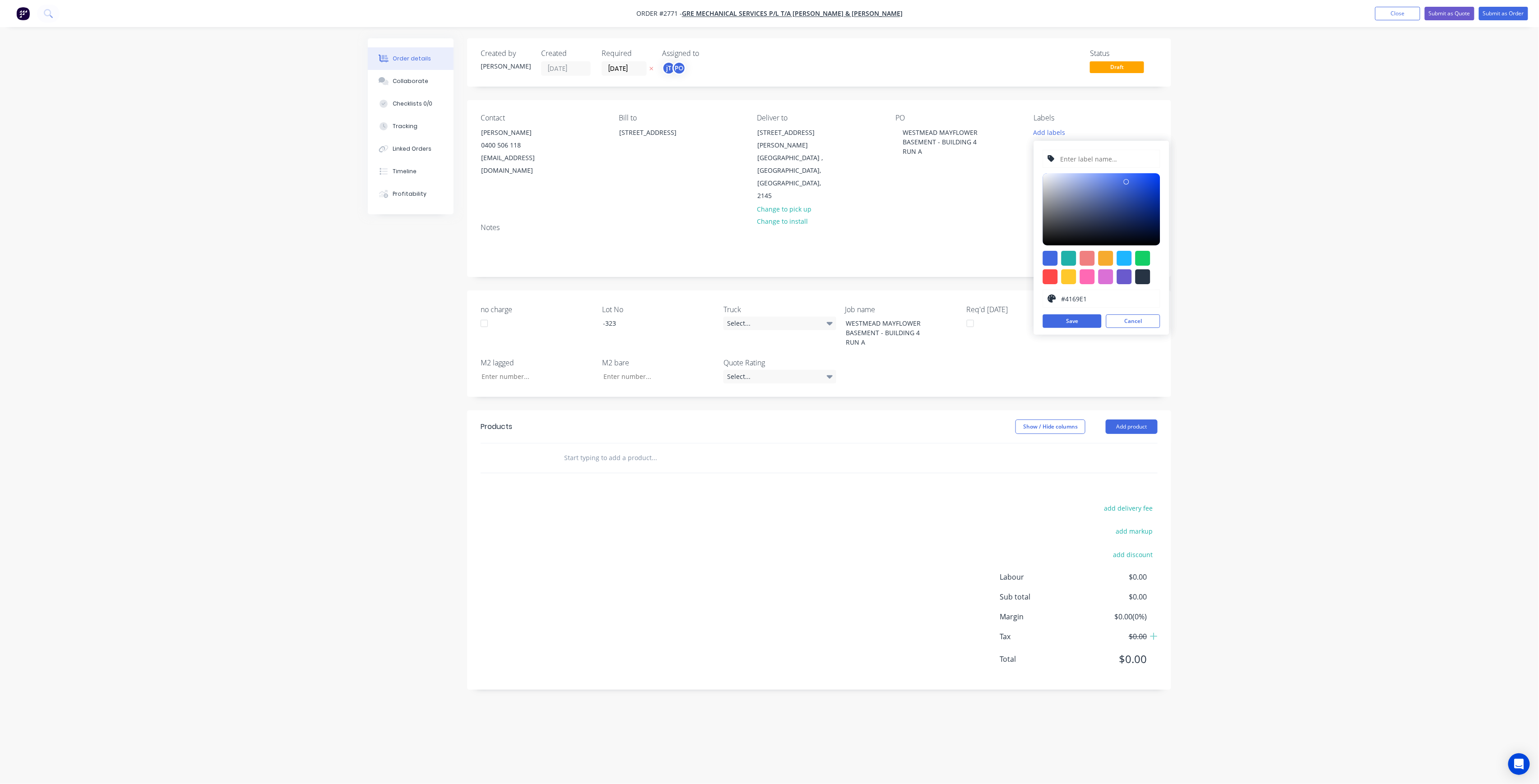
click at [1077, 161] on input "text" at bounding box center [1107, 159] width 96 height 17
click at [1097, 322] on button "Save" at bounding box center [1072, 321] width 59 height 14
click at [1118, 157] on input "LOT-232" at bounding box center [1107, 159] width 96 height 17
type input "LOT-323"
click at [1069, 316] on button "Save" at bounding box center [1072, 321] width 59 height 14
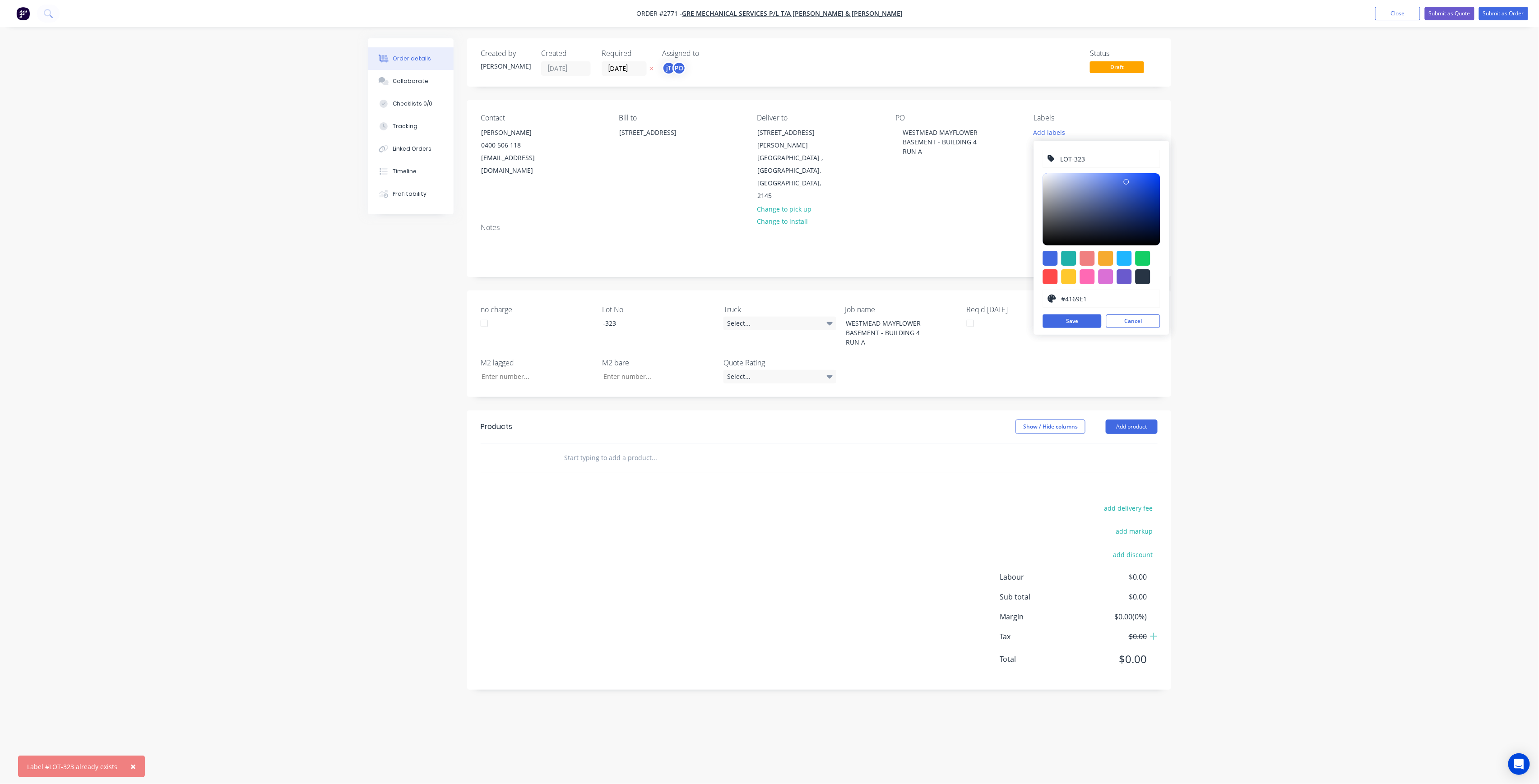
drag, startPoint x: 1149, startPoint y: 318, endPoint x: 1104, endPoint y: 178, distance: 147.1
click at [1149, 318] on button "Cancel" at bounding box center [1133, 321] width 54 height 14
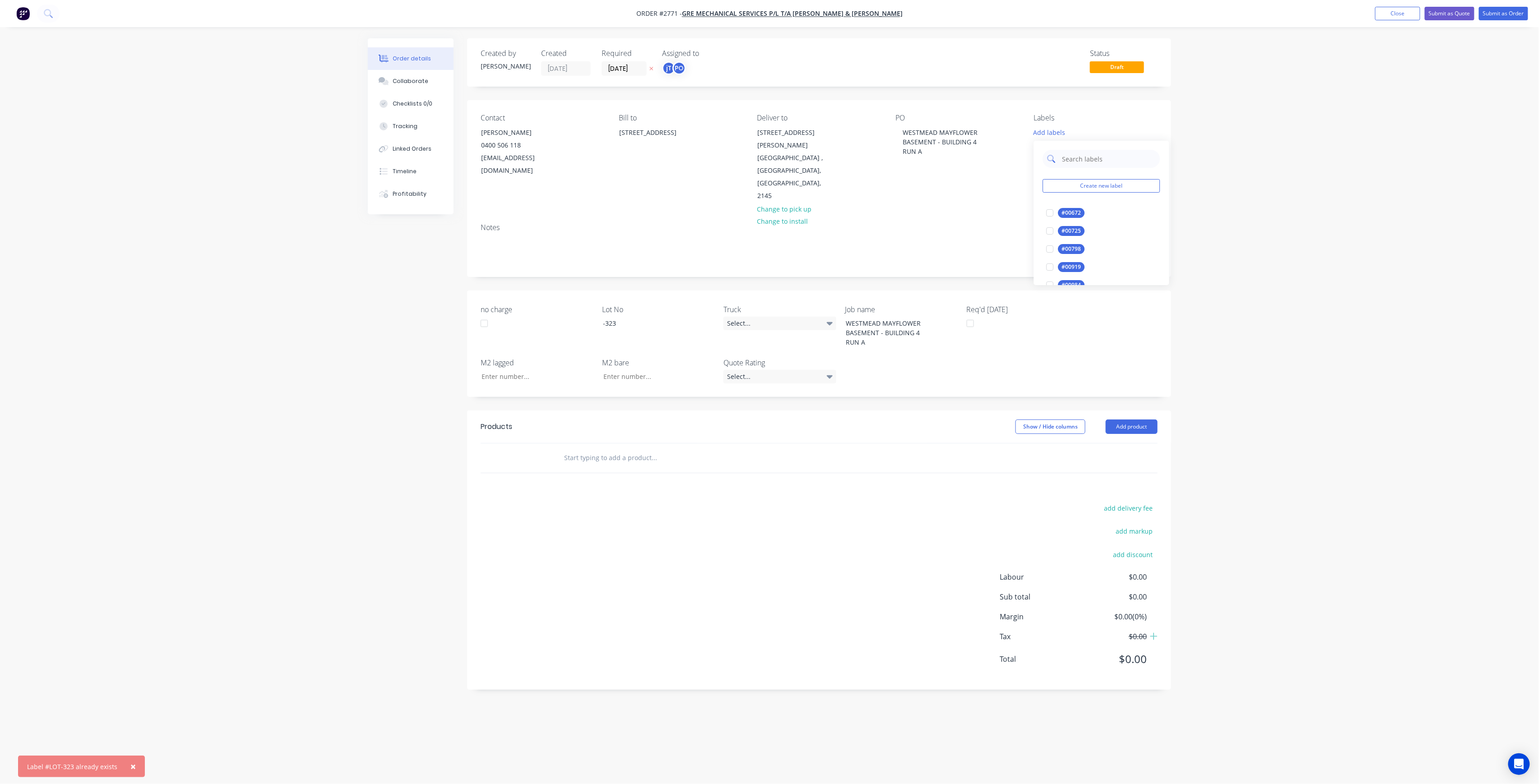
click at [1095, 159] on input "text" at bounding box center [1109, 159] width 94 height 18
click at [1076, 208] on div "LOT-323" at bounding box center [1072, 213] width 29 height 10
click at [1094, 157] on input "LOT-323" at bounding box center [1109, 155] width 94 height 18
click at [1093, 158] on input "LOT-323" at bounding box center [1109, 155] width 94 height 18
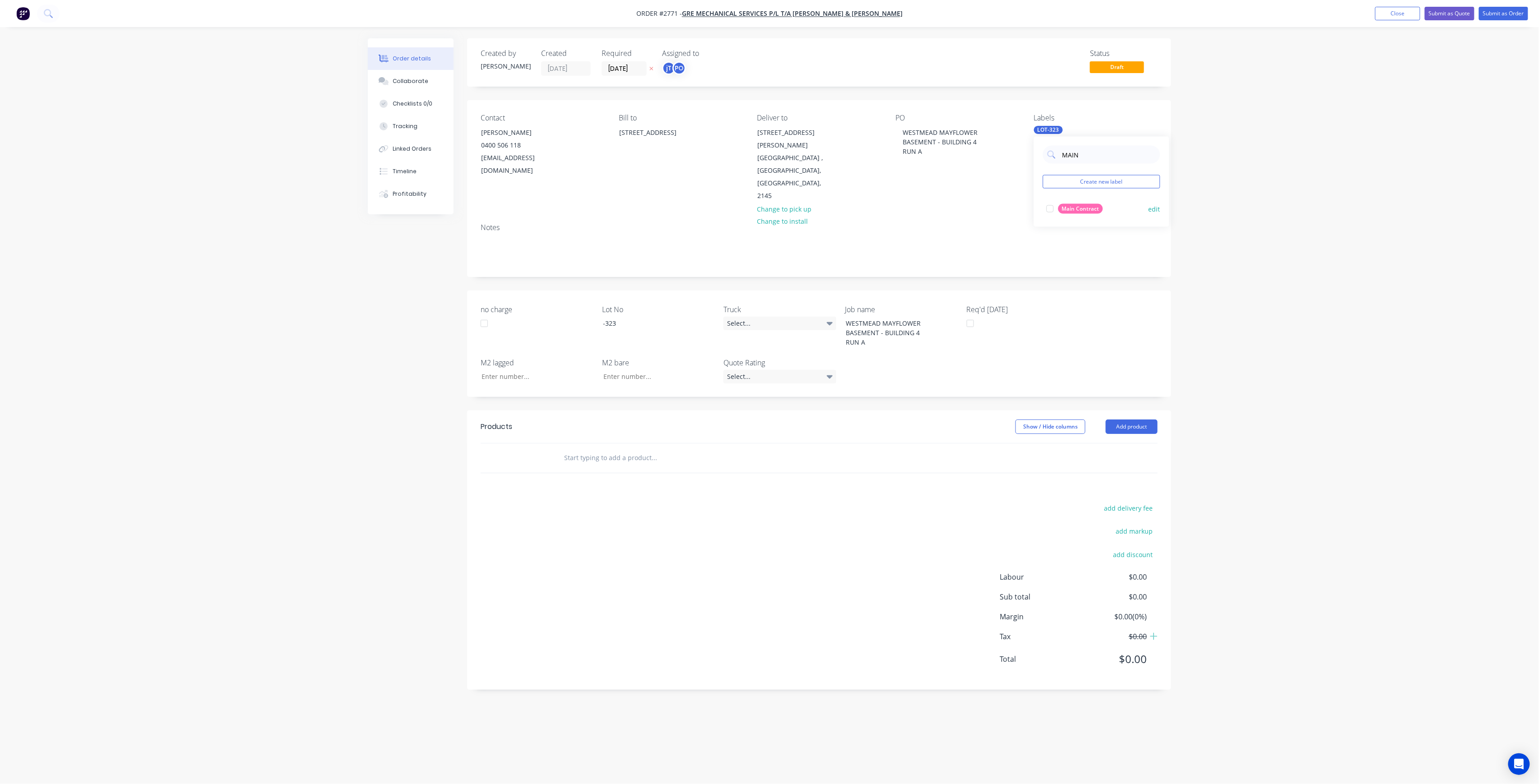
click at [1053, 213] on div at bounding box center [1050, 209] width 18 height 18
type input "MAIN"
drag, startPoint x: 1155, startPoint y: 202, endPoint x: 1161, endPoint y: 202, distance: 6.0
click at [1160, 202] on div "Main Contract edit" at bounding box center [1102, 209] width 117 height 18
click at [1176, 200] on div "Order details Collaborate Checklists 0/0 Tracking Linked Orders Timeline Profit…" at bounding box center [770, 374] width 821 height 673
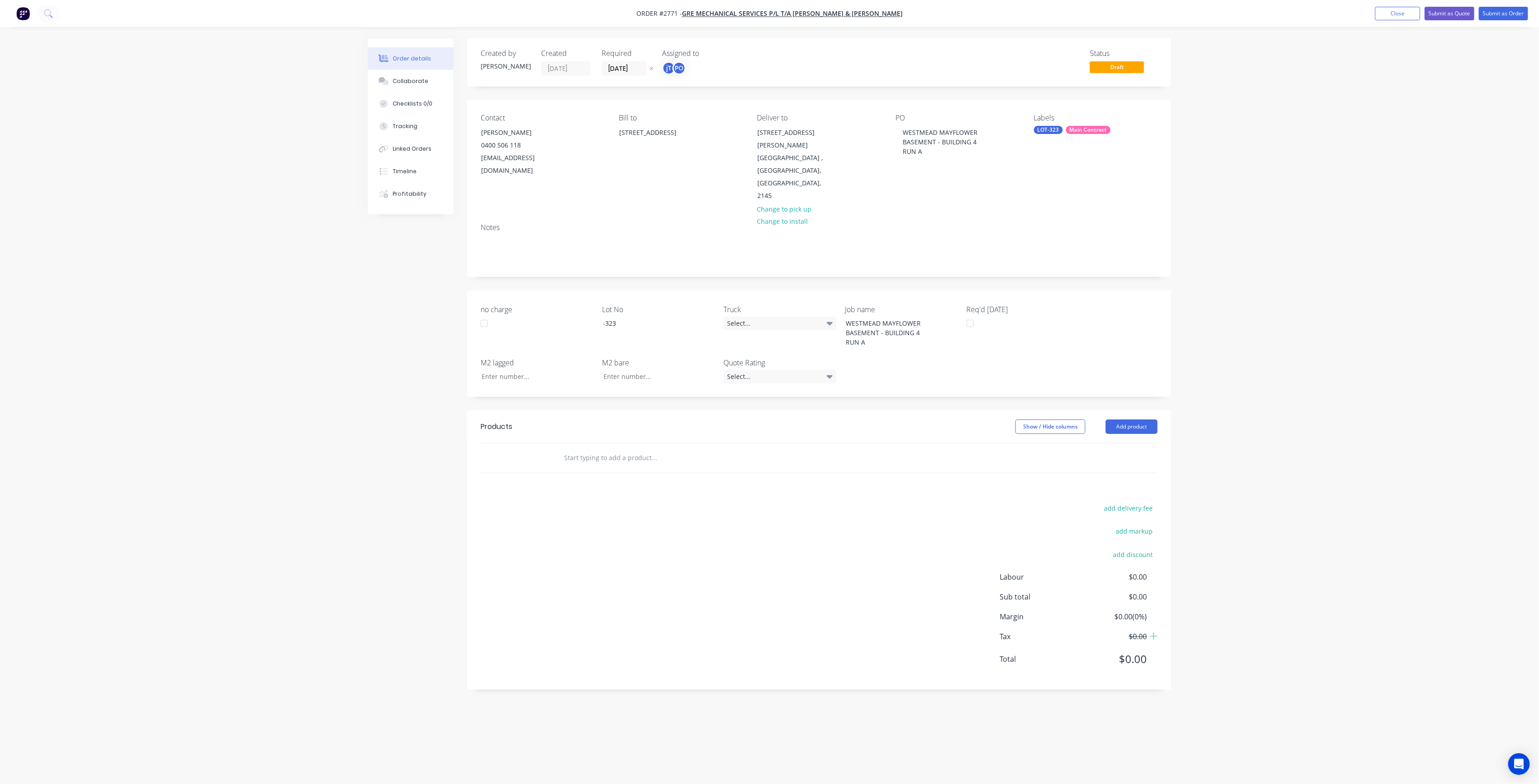
click at [721, 449] on input "text" at bounding box center [654, 458] width 180 height 18
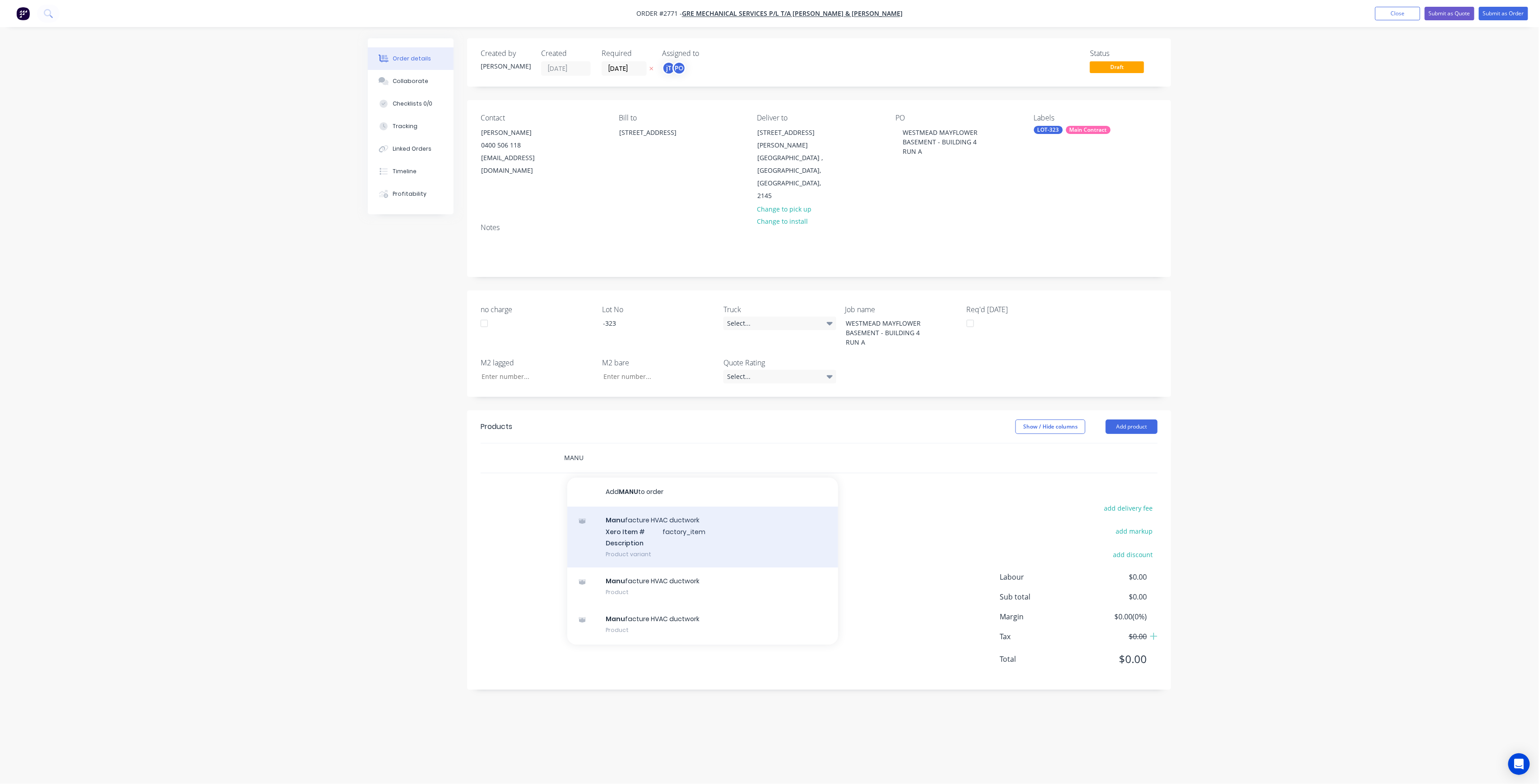
type input "MANU"
click at [636, 512] on div "Manu facture HVAC ductwork Xero Item # factory_item Description Product variant" at bounding box center [703, 537] width 271 height 61
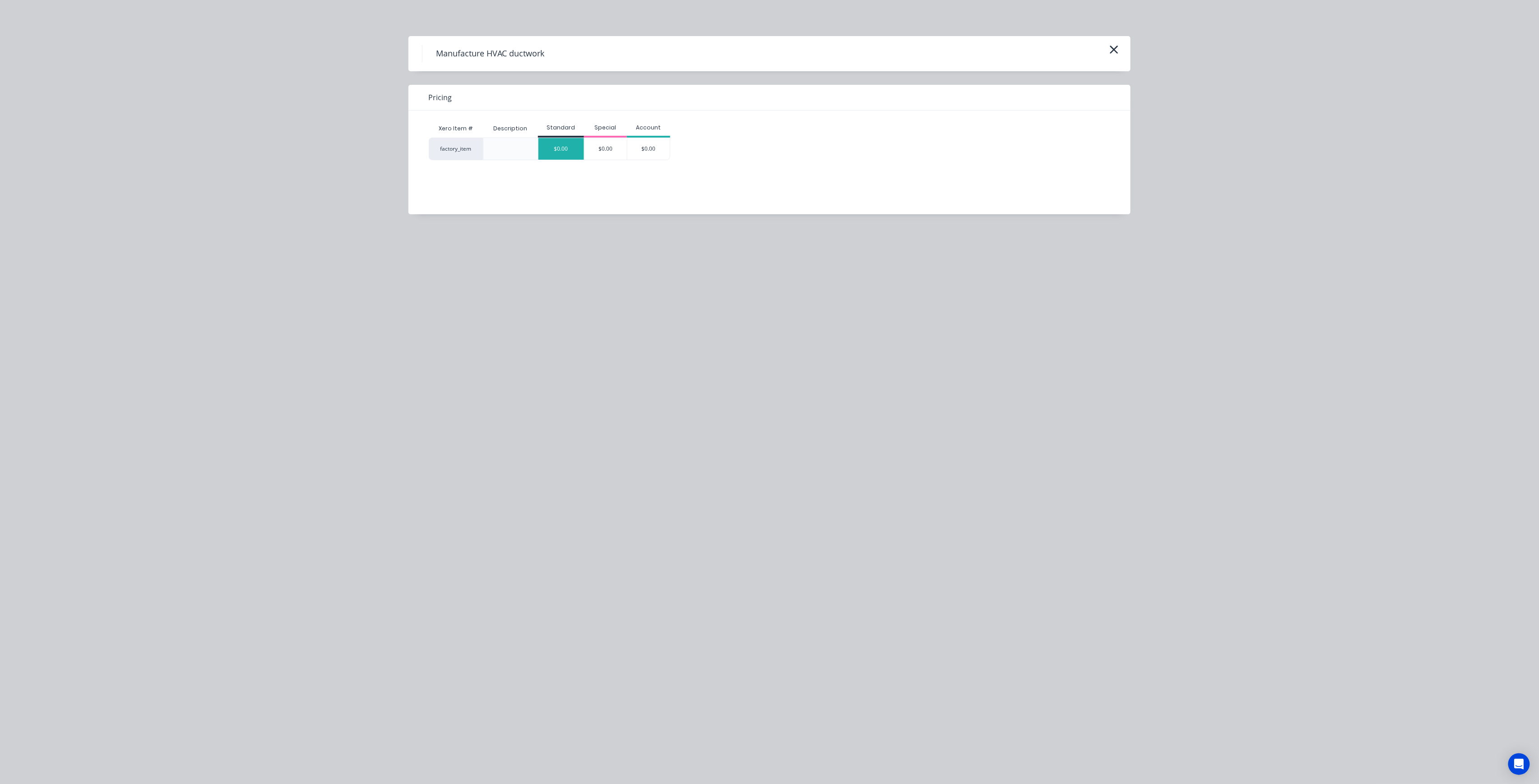
click at [557, 152] on div "$0.00" at bounding box center [561, 149] width 45 height 21
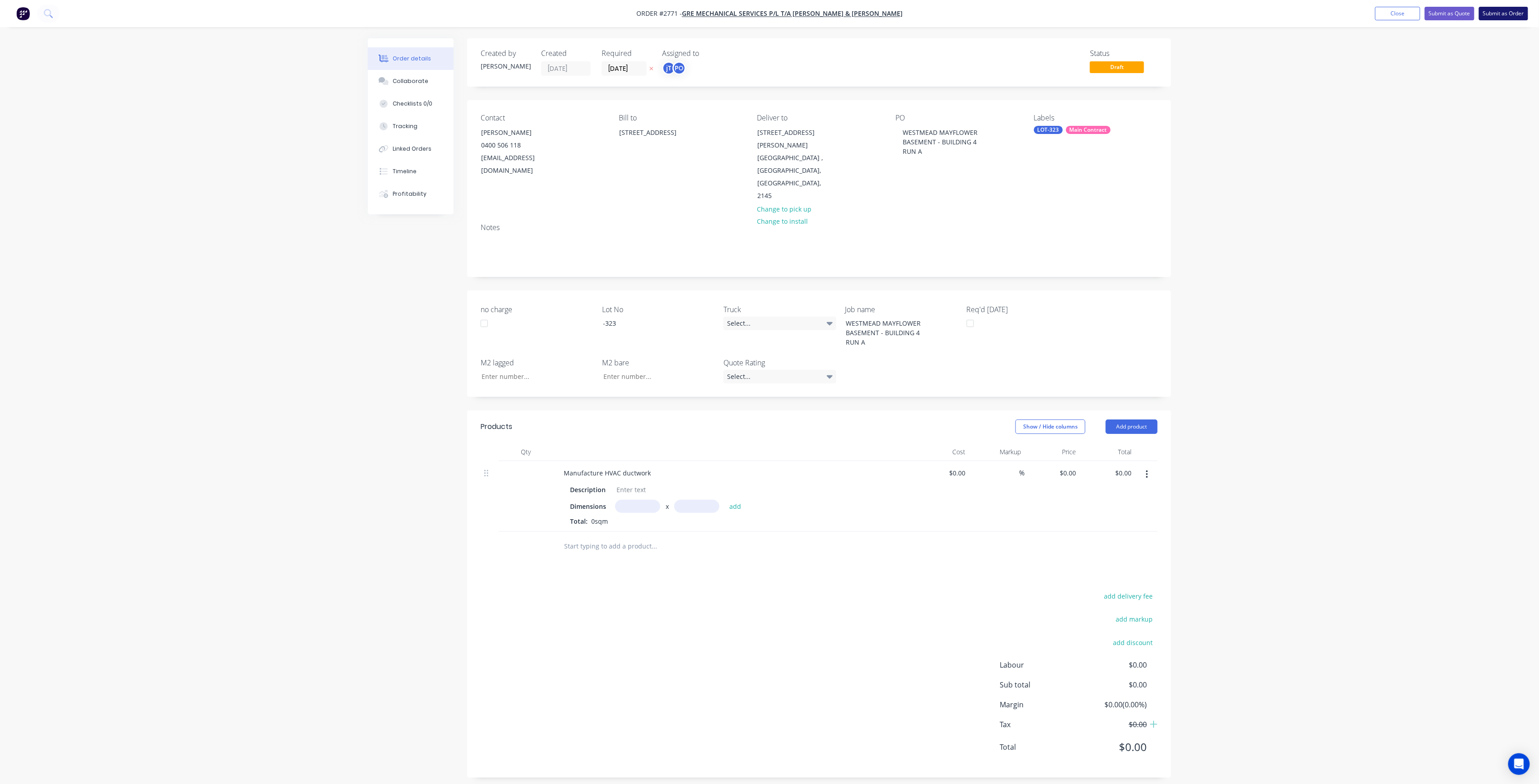
click at [1518, 14] on button "Submit as Order" at bounding box center [1504, 13] width 49 height 14
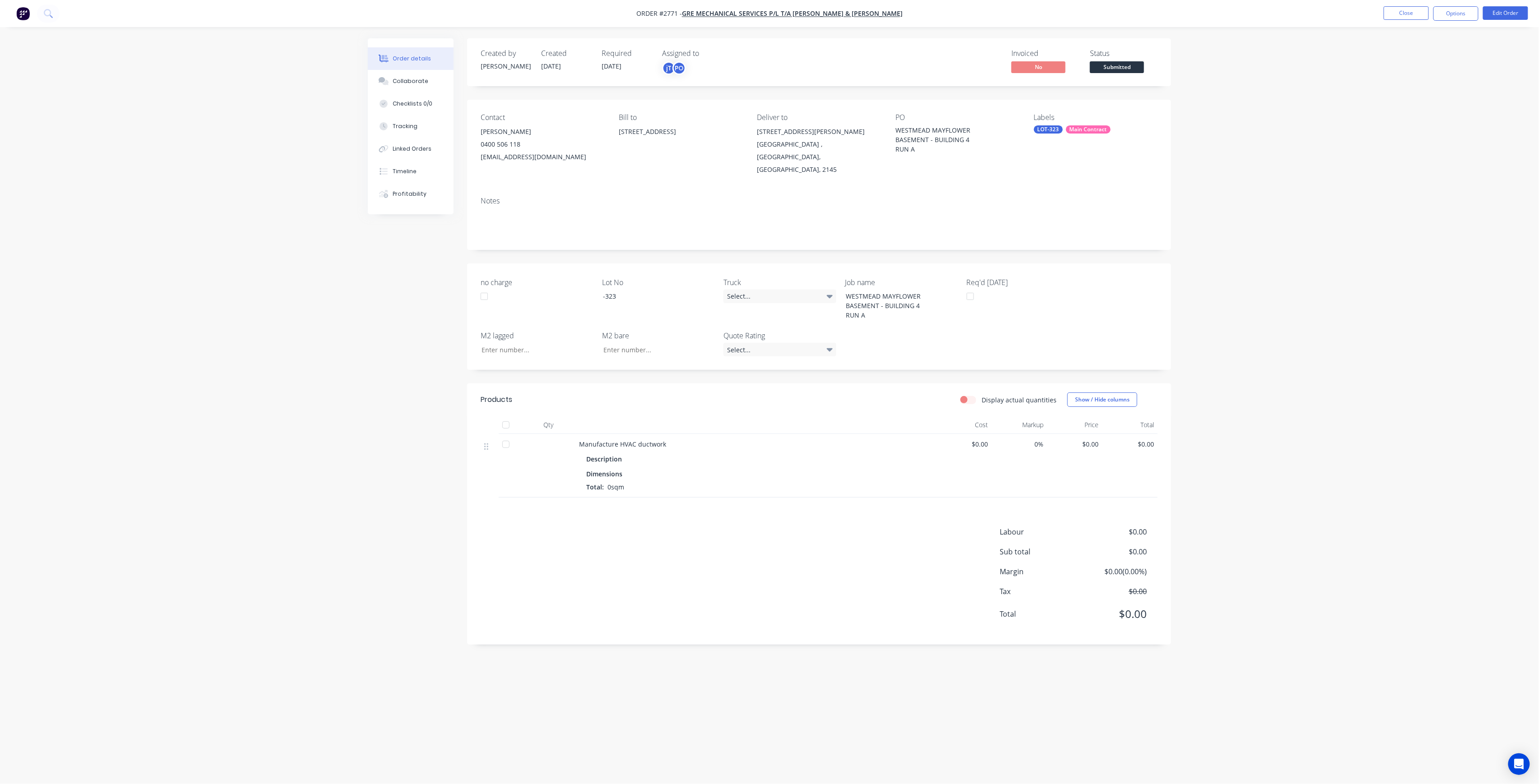
click at [1140, 71] on span "Submitted" at bounding box center [1117, 67] width 54 height 11
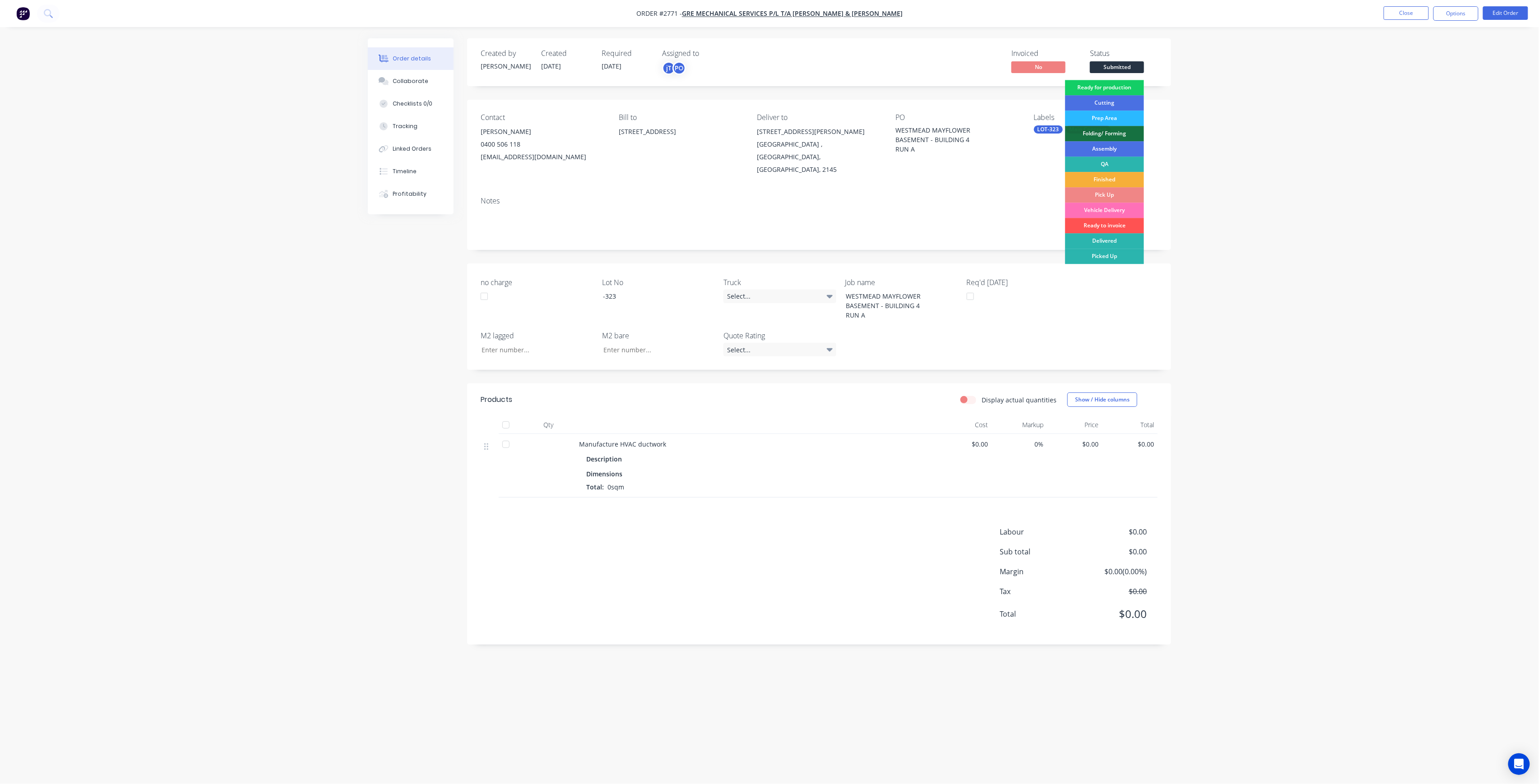
click at [1138, 88] on div "Ready for production" at bounding box center [1105, 88] width 79 height 16
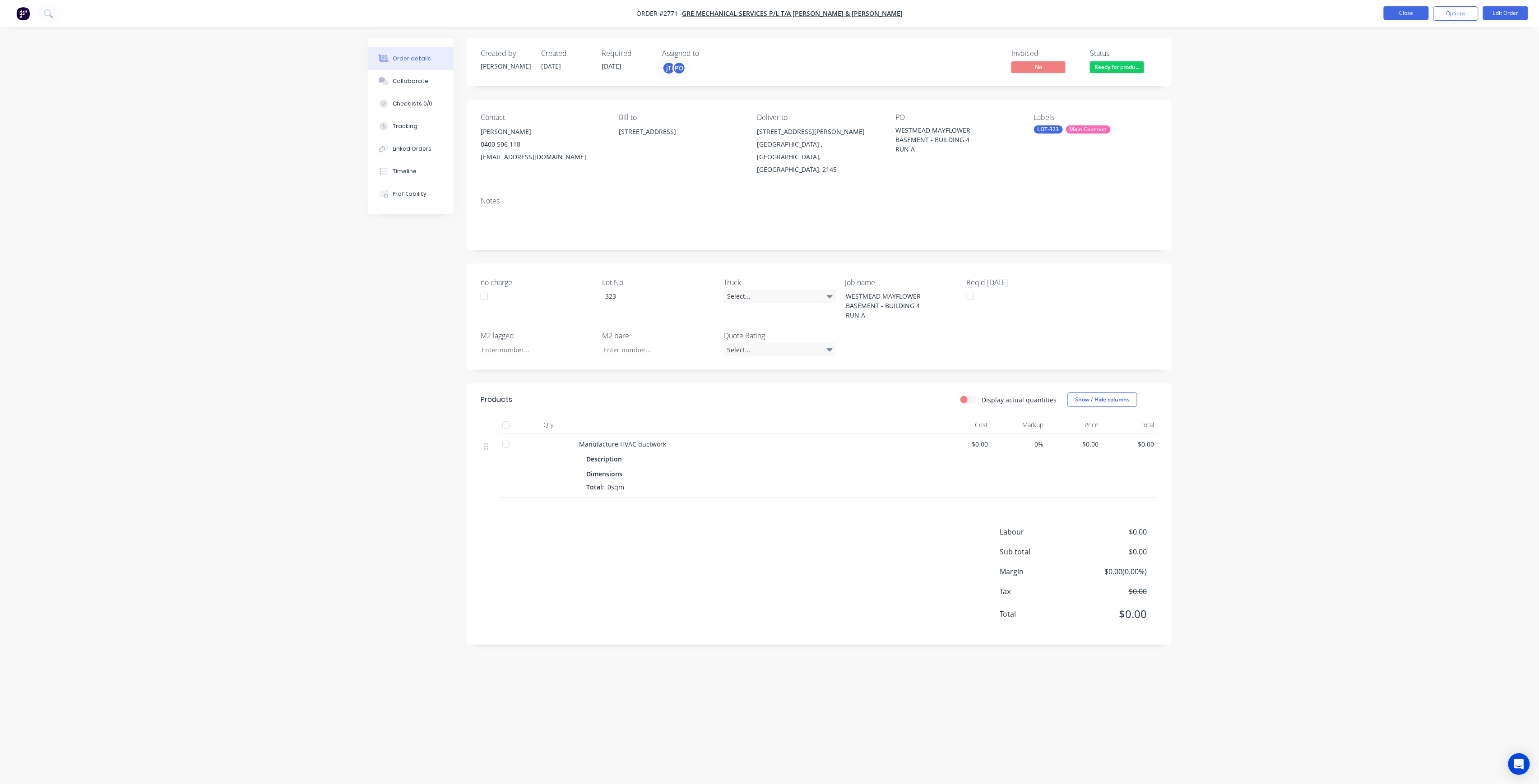
click at [1424, 8] on button "Close" at bounding box center [1406, 13] width 45 height 14
